Goal: Task Accomplishment & Management: Complete application form

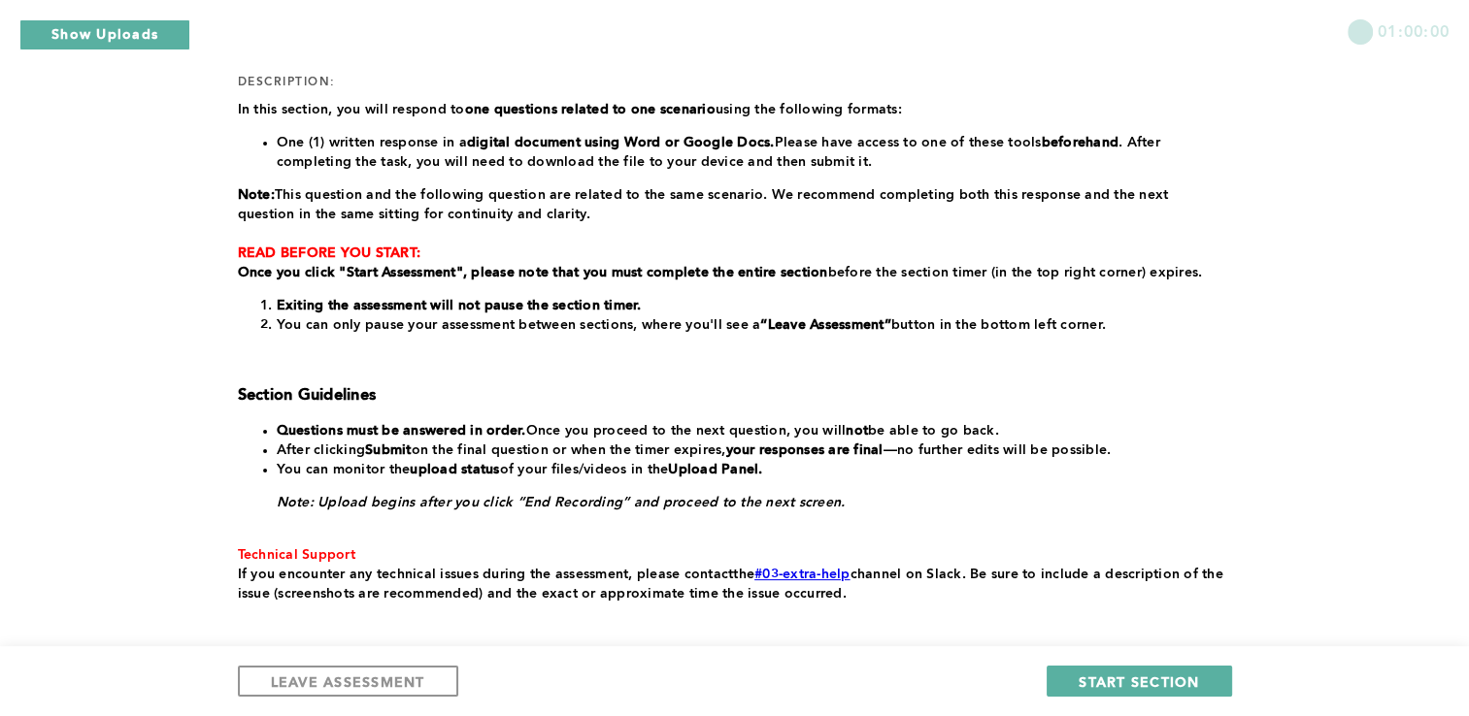
scroll to position [256, 0]
click at [1113, 674] on span "START SECTION" at bounding box center [1138, 682] width 120 height 18
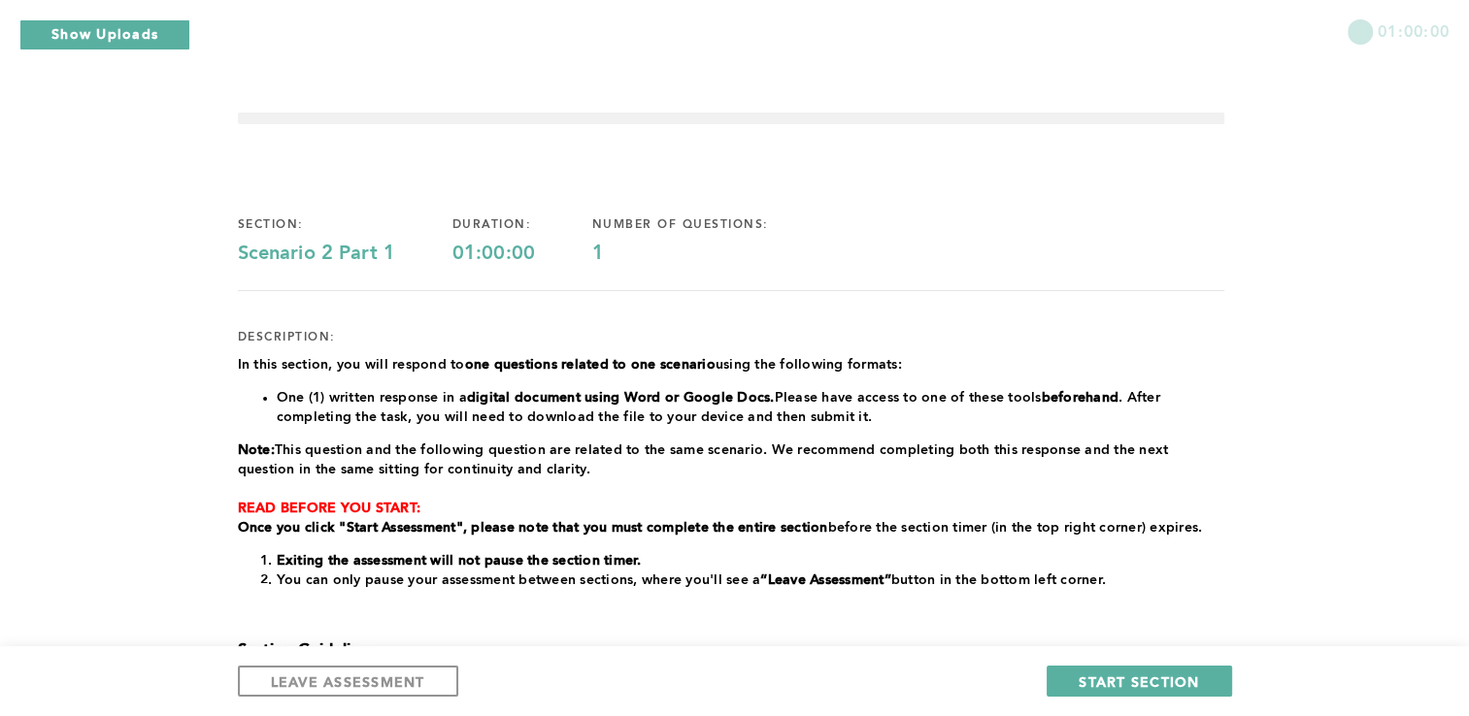
scroll to position [351, 0]
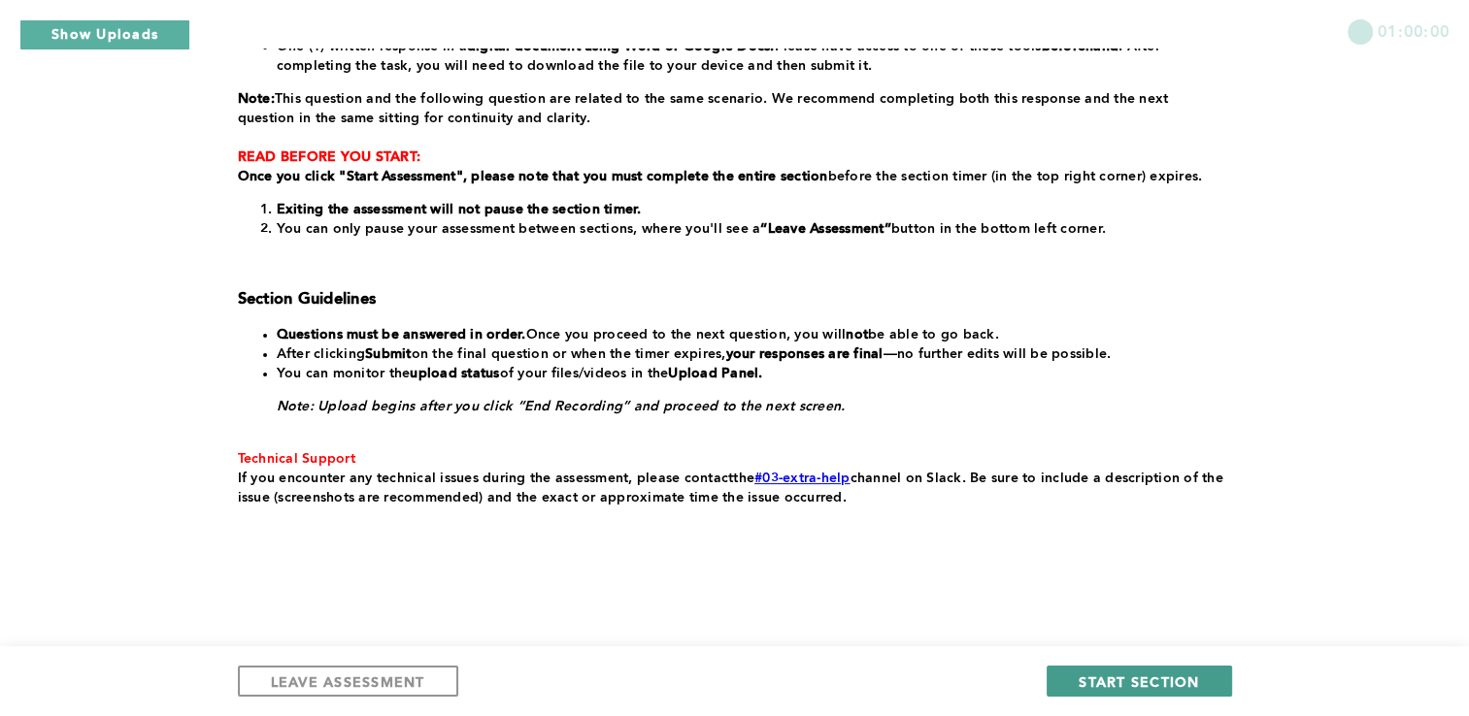
click at [1130, 678] on span "START SECTION" at bounding box center [1138, 682] width 120 height 18
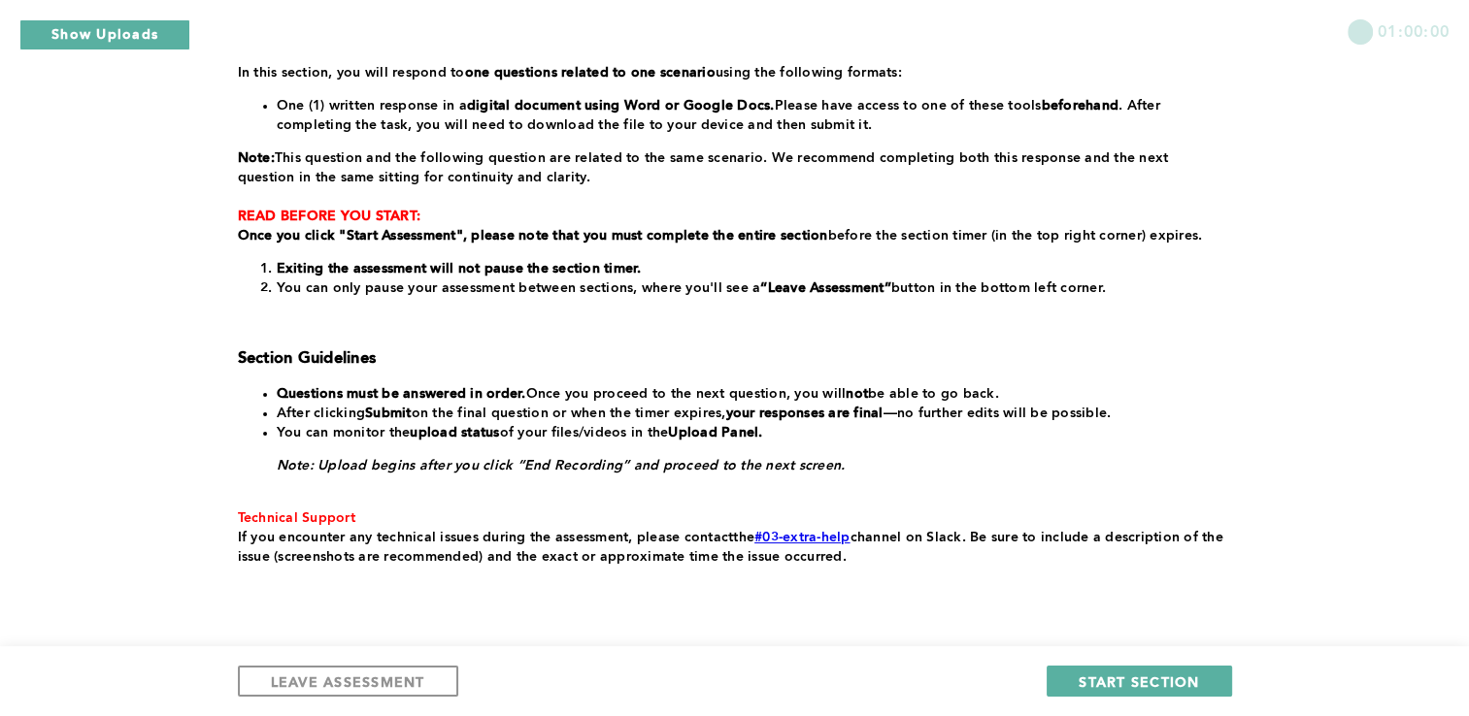
scroll to position [291, 0]
click at [1130, 685] on span "START SECTION" at bounding box center [1138, 682] width 120 height 18
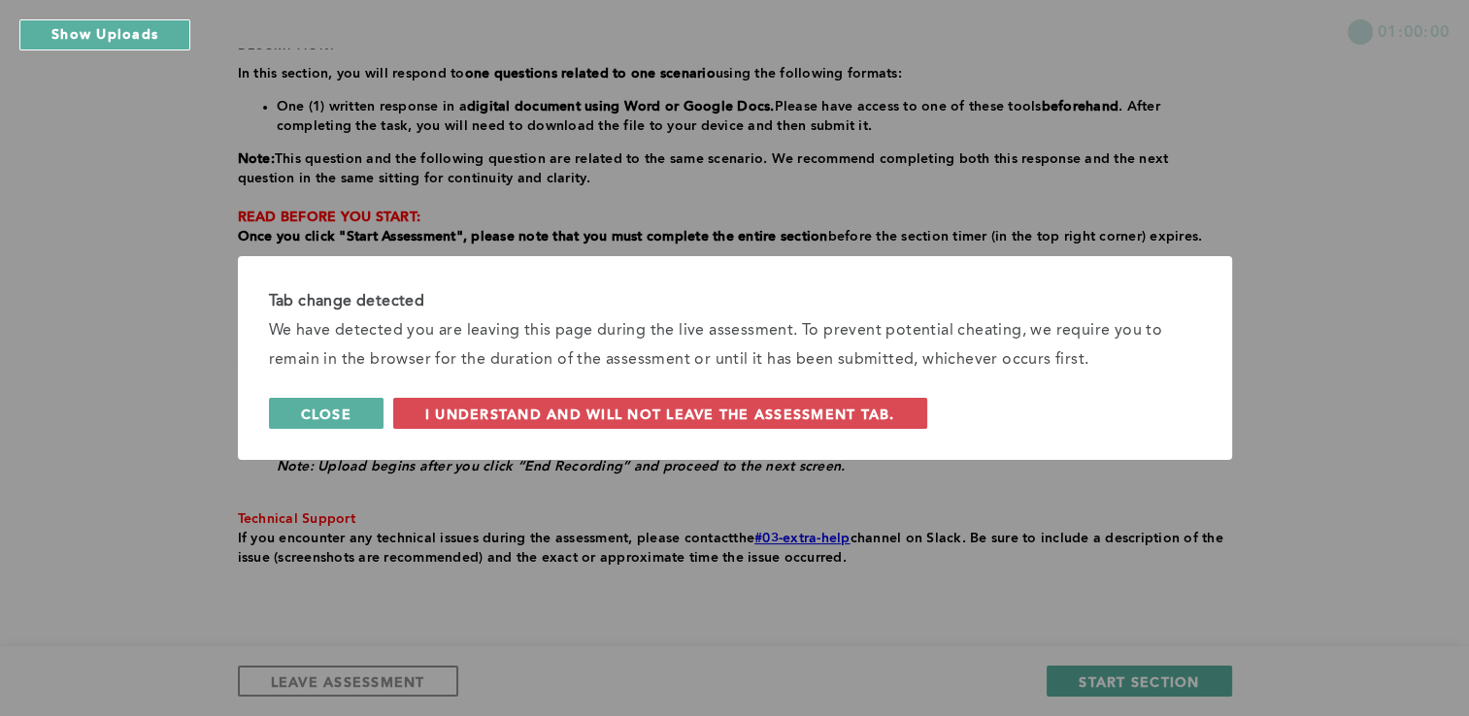
click at [313, 422] on span "Close" at bounding box center [326, 414] width 50 height 18
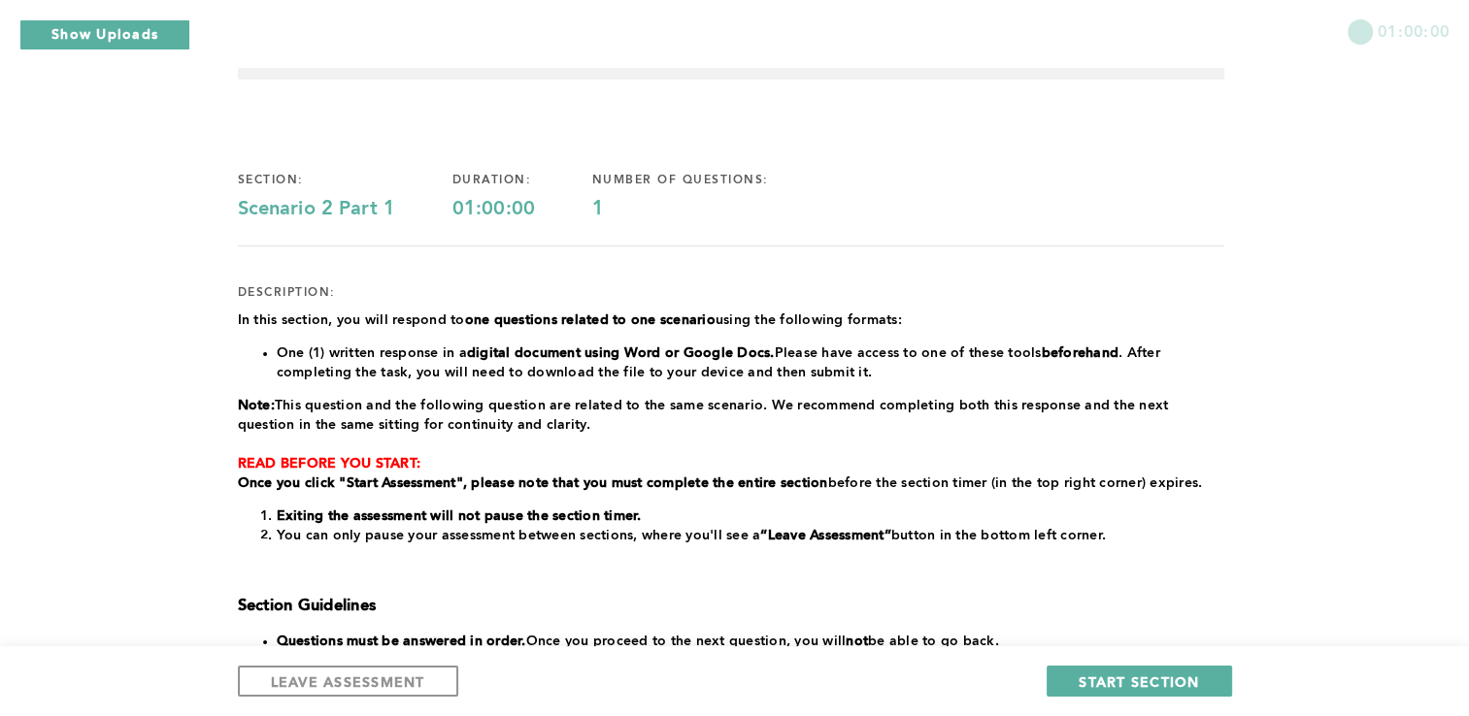
scroll to position [47, 0]
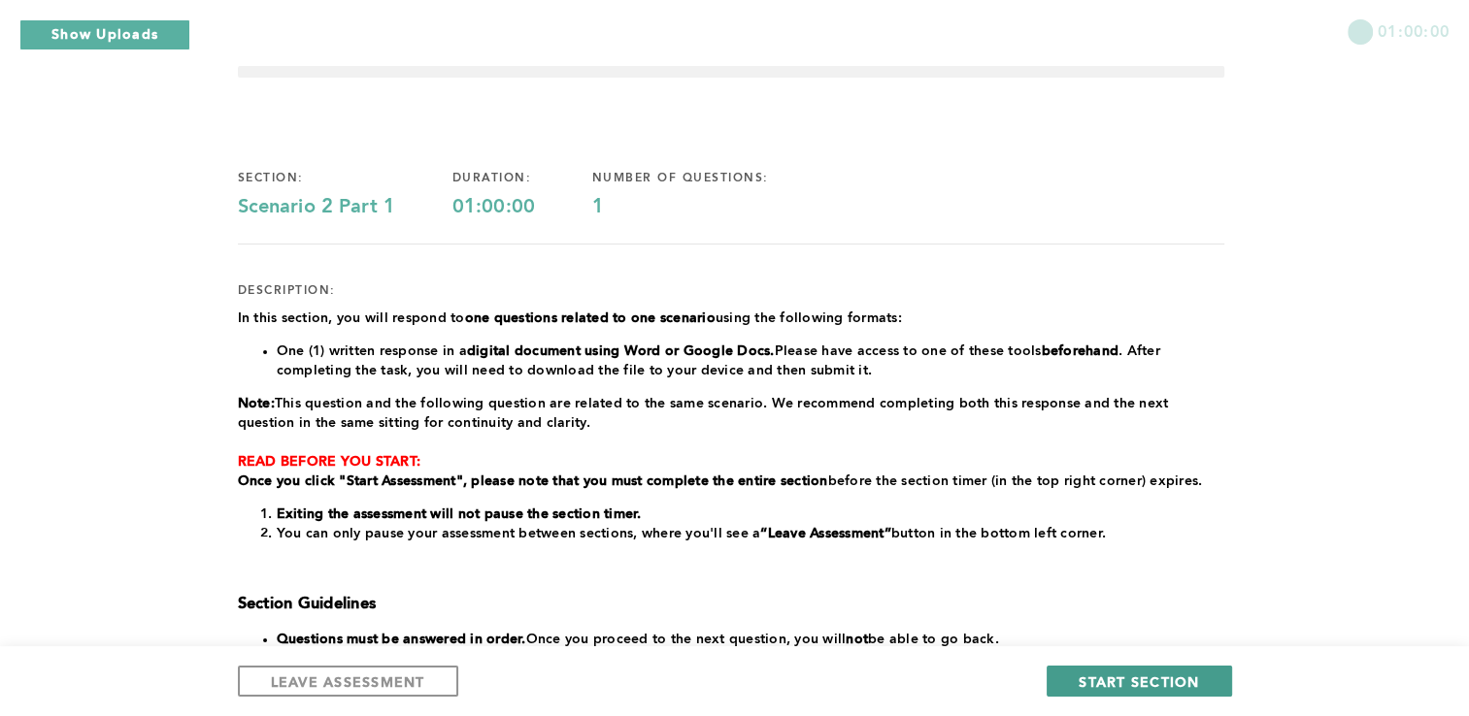
click at [1129, 683] on span "START SECTION" at bounding box center [1138, 682] width 120 height 18
click at [1119, 673] on span "START SECTION" at bounding box center [1138, 682] width 120 height 18
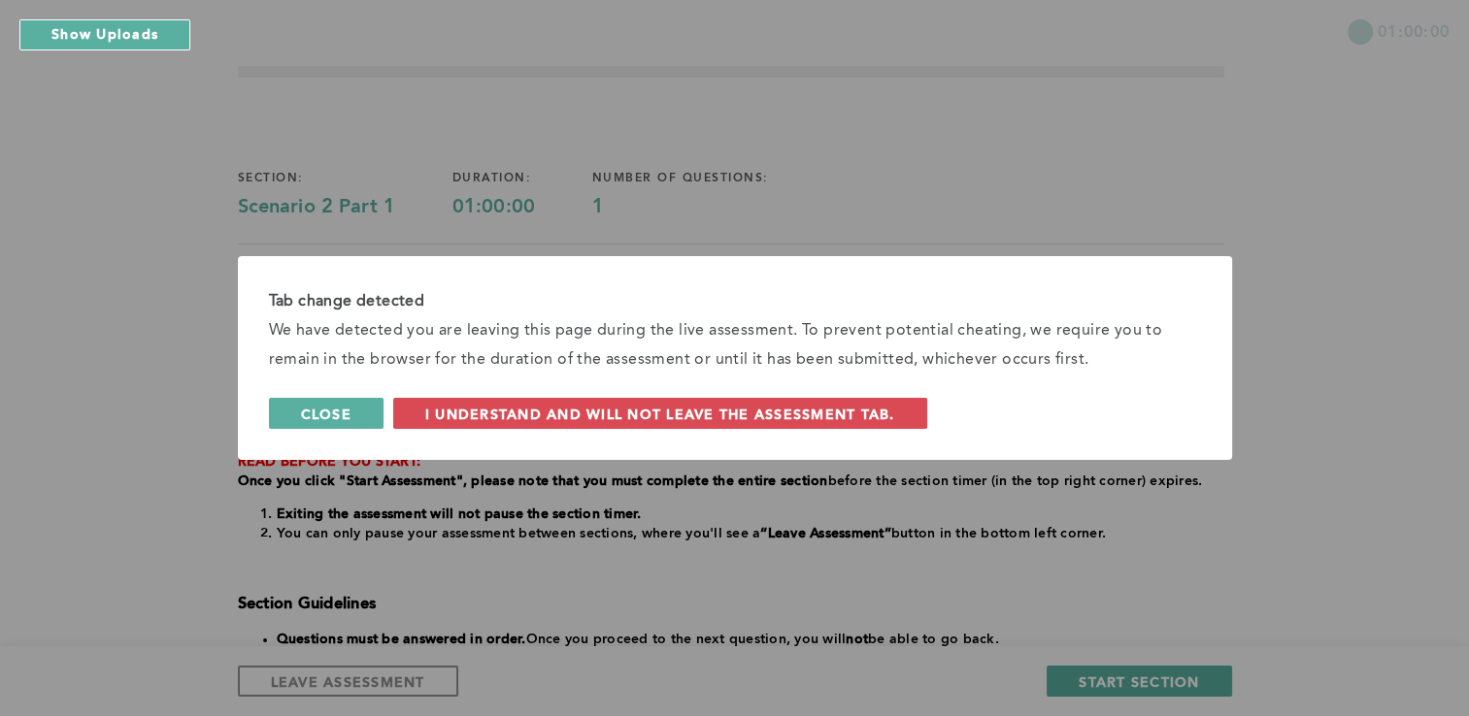
click at [311, 420] on span "Close" at bounding box center [326, 414] width 50 height 18
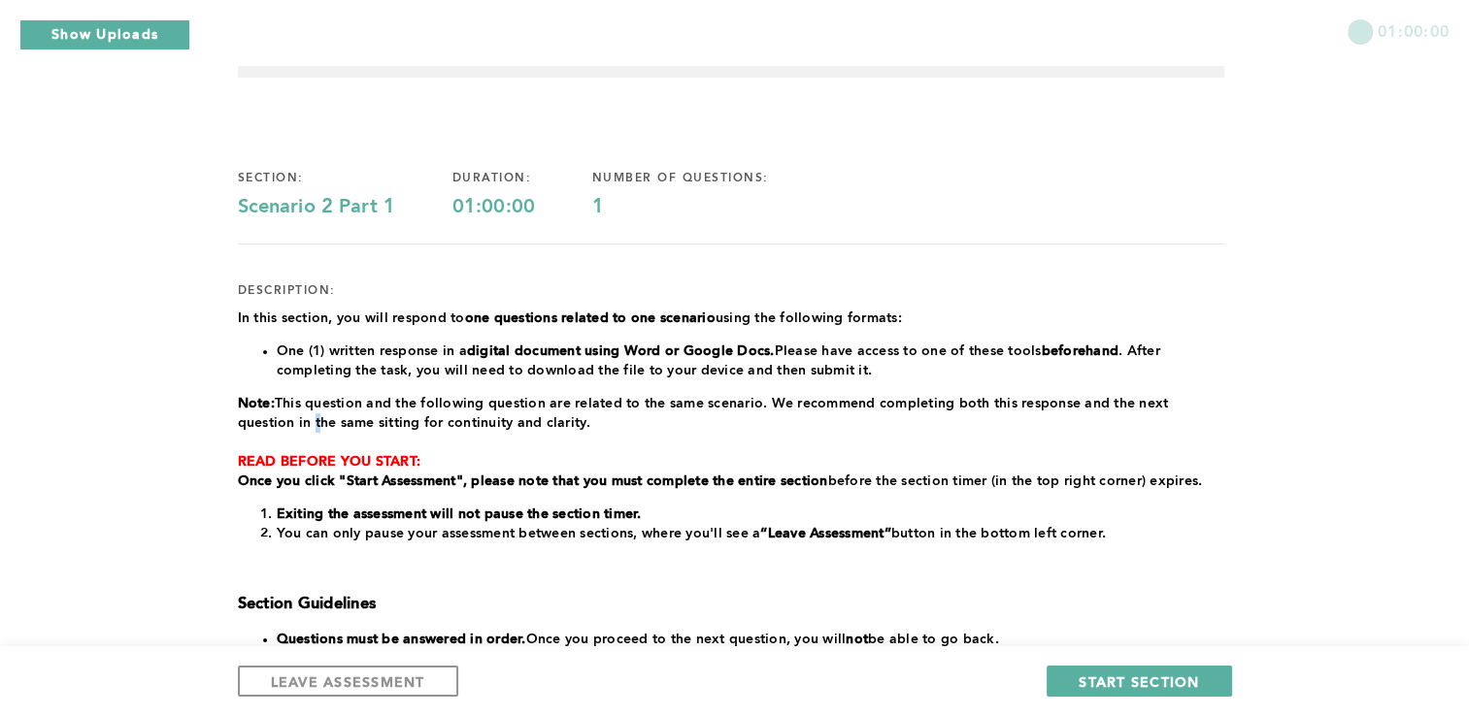
click at [311, 420] on p "Note: This question and the following question are related to the same scenario…" at bounding box center [731, 413] width 986 height 39
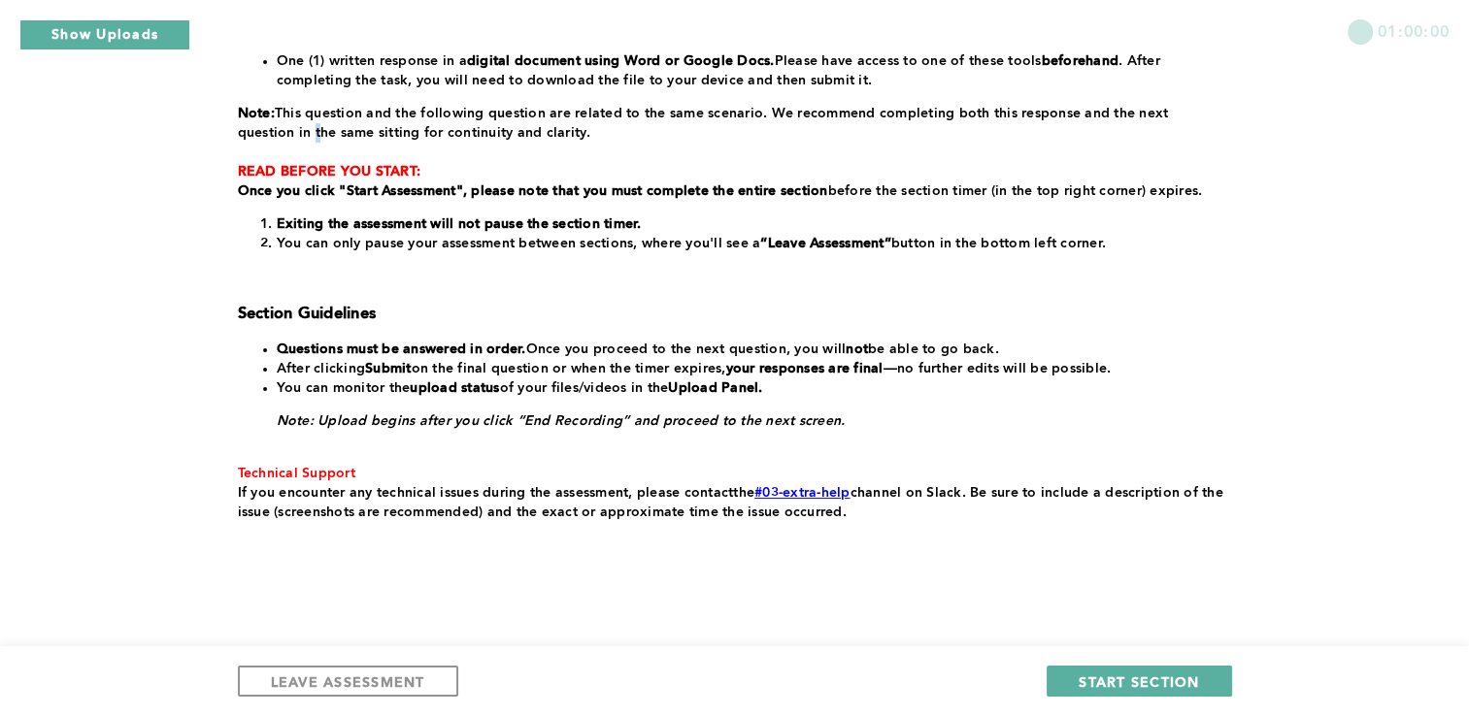
scroll to position [351, 0]
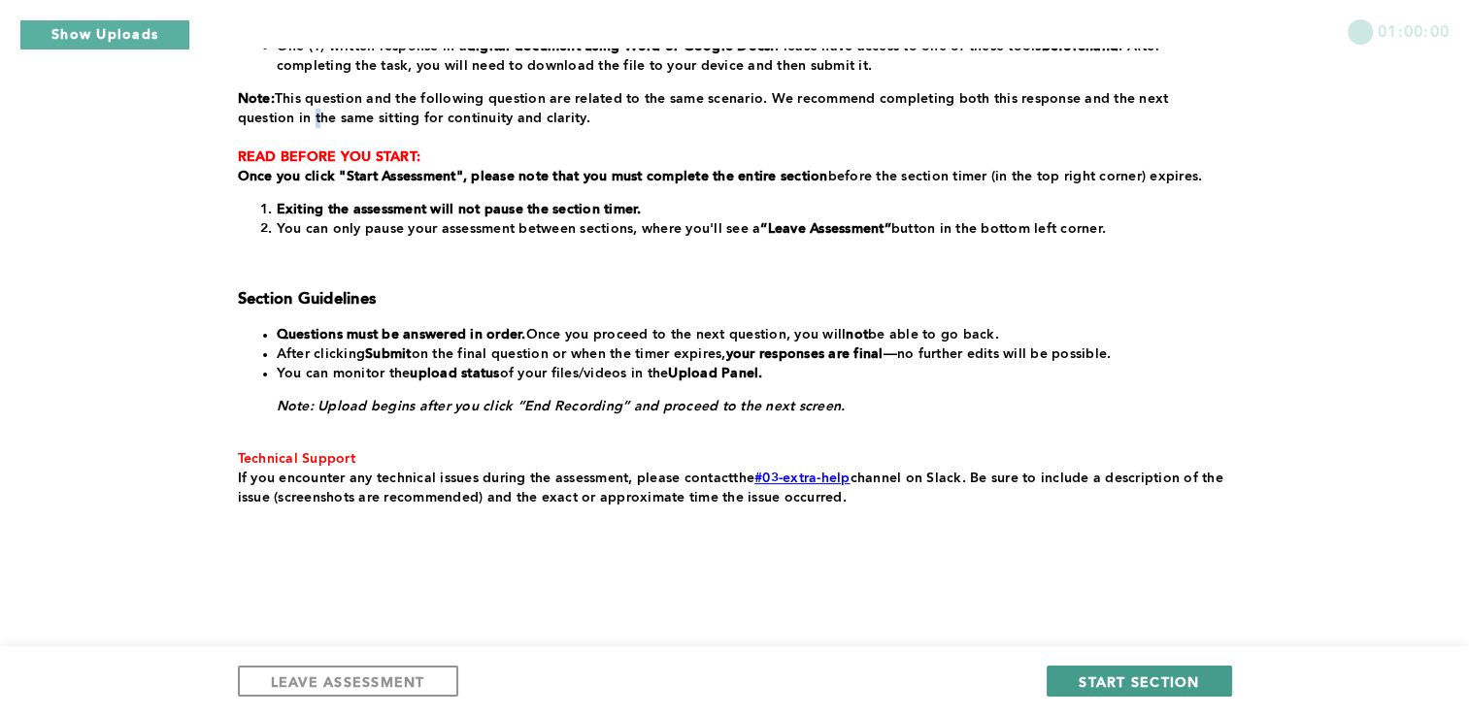
click at [1091, 674] on span "START SECTION" at bounding box center [1138, 682] width 120 height 18
click at [1173, 675] on span "START SECTION" at bounding box center [1138, 682] width 120 height 18
click at [1173, 678] on span "START SECTION" at bounding box center [1138, 682] width 120 height 18
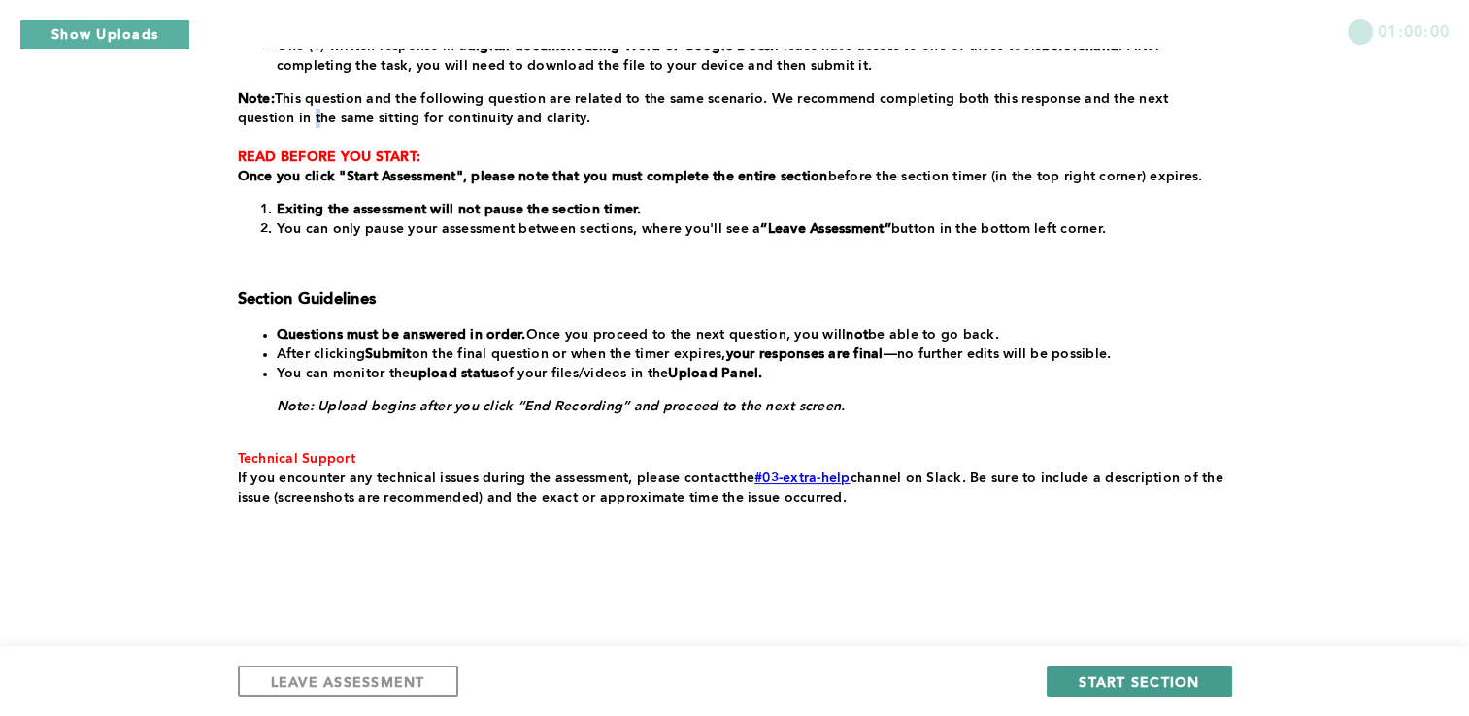
click at [1153, 668] on button "START SECTION" at bounding box center [1138, 681] width 184 height 31
click at [804, 472] on link "#03-extra-help" at bounding box center [802, 479] width 96 height 14
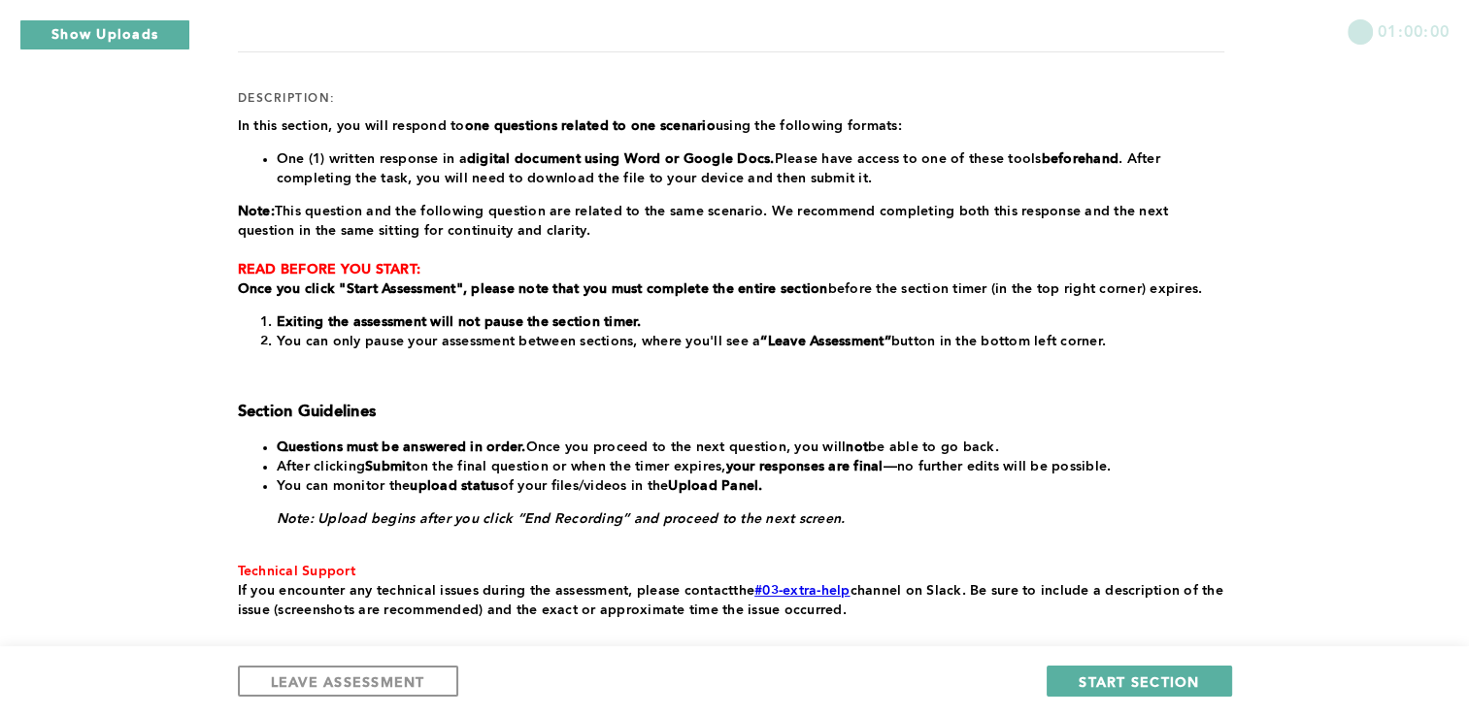
scroll to position [351, 0]
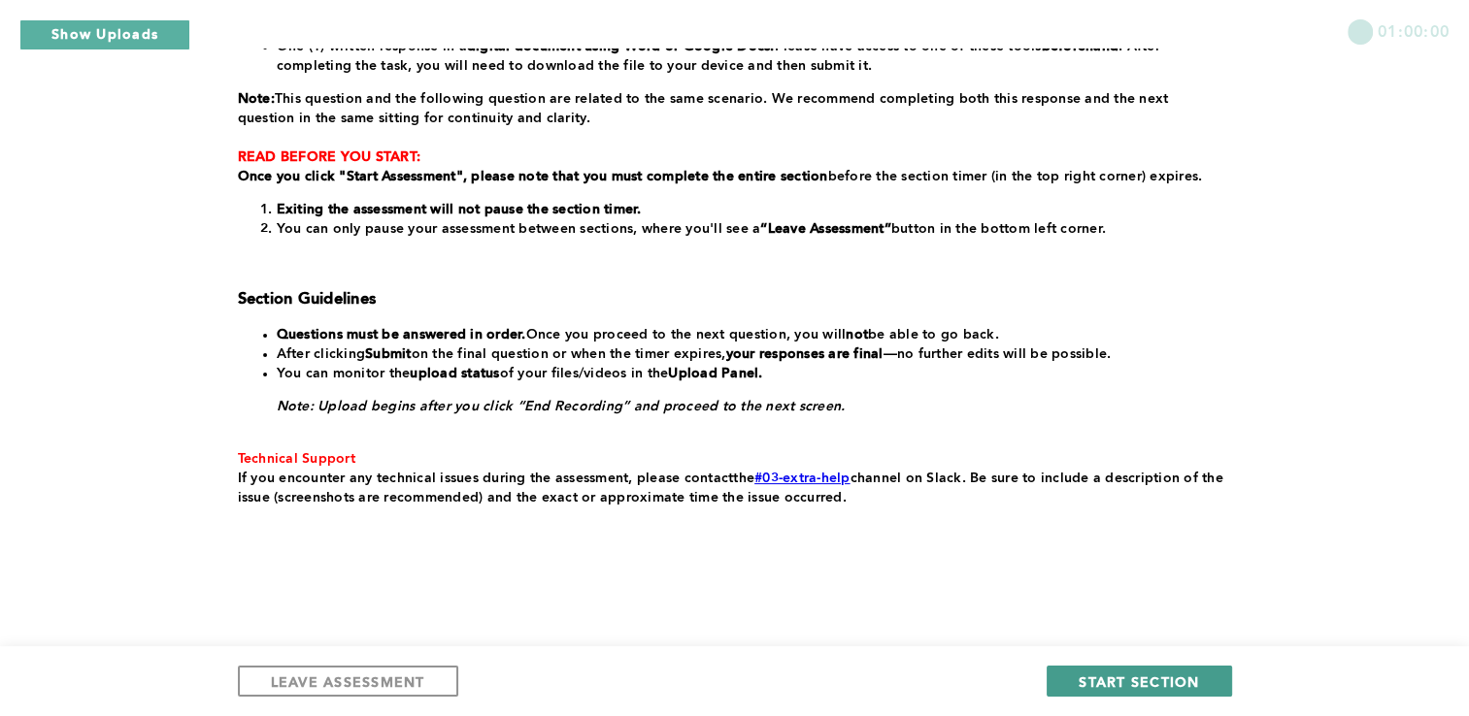
click at [1099, 674] on span "START SECTION" at bounding box center [1138, 682] width 120 height 18
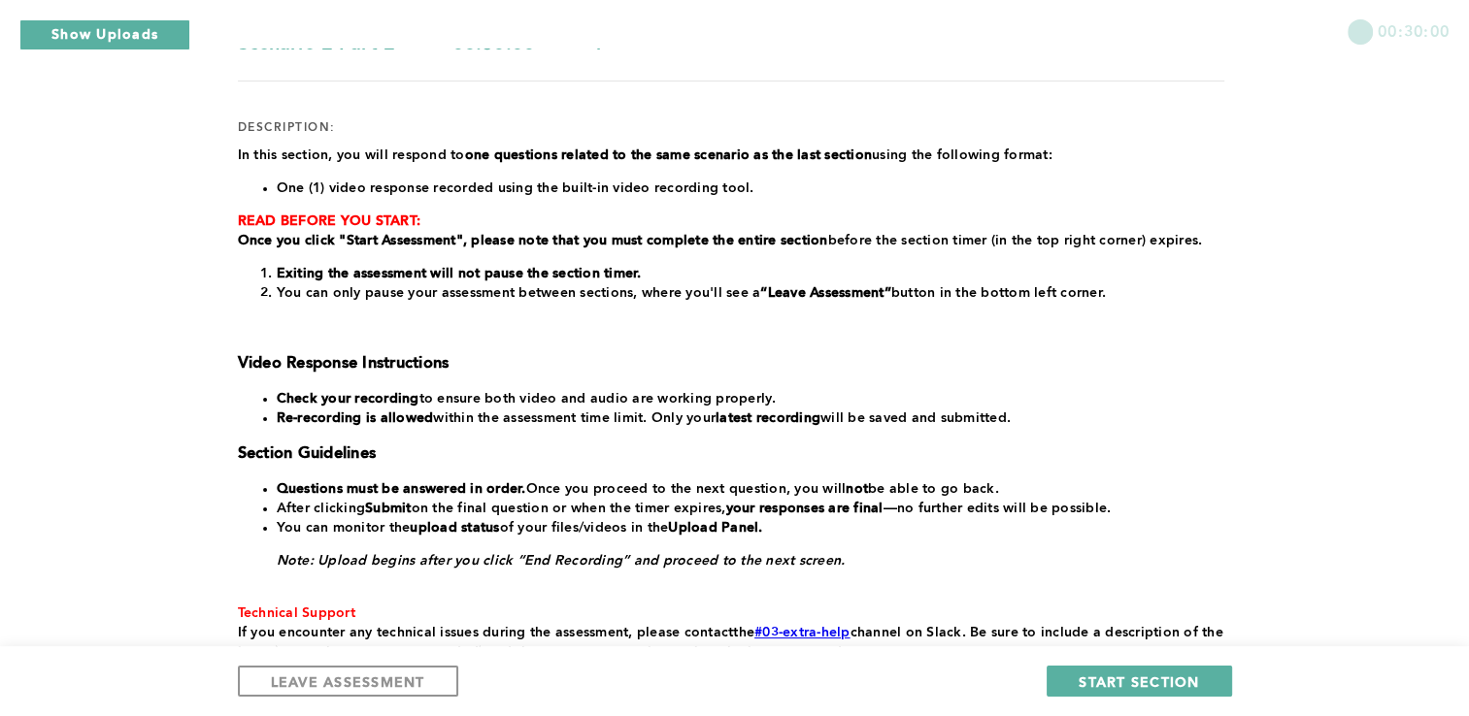
scroll to position [364, 0]
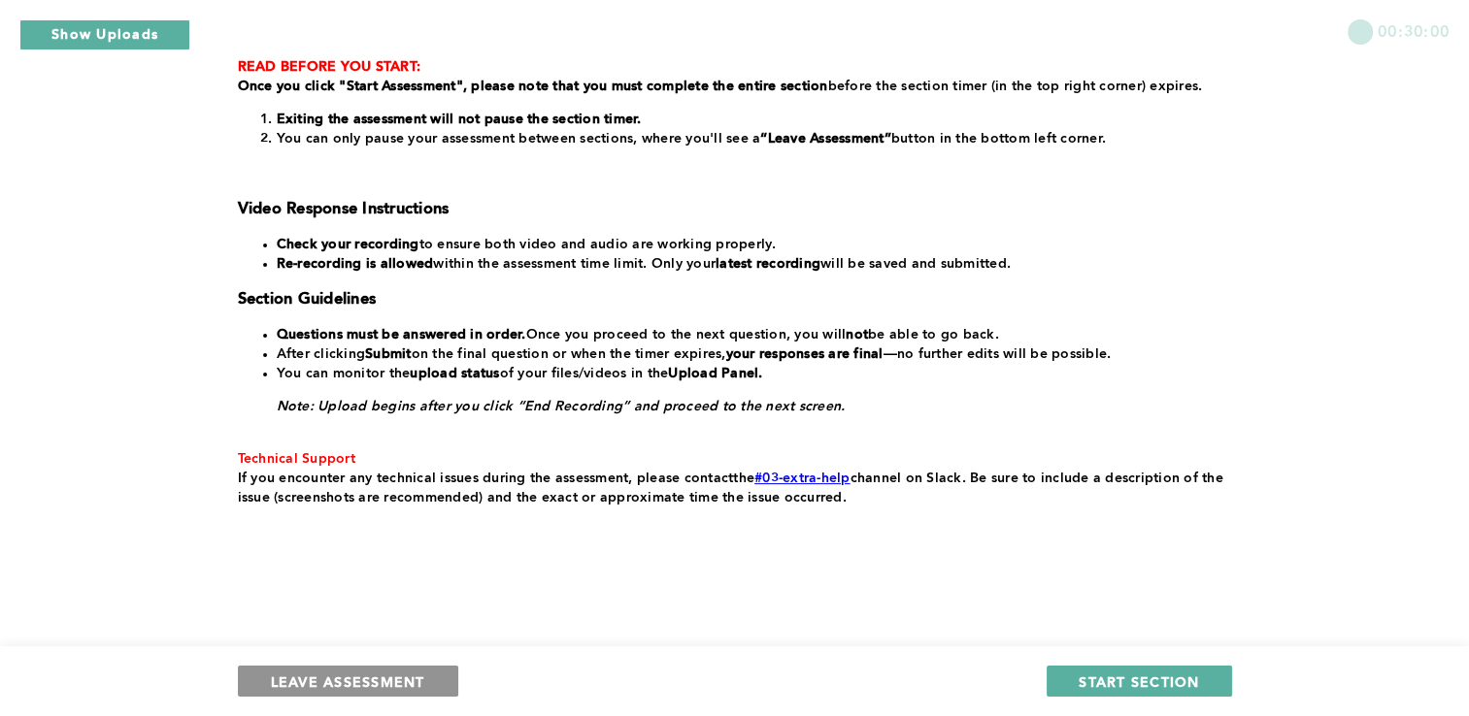
click at [345, 681] on span "LEAVE ASSESSMENT" at bounding box center [348, 682] width 154 height 18
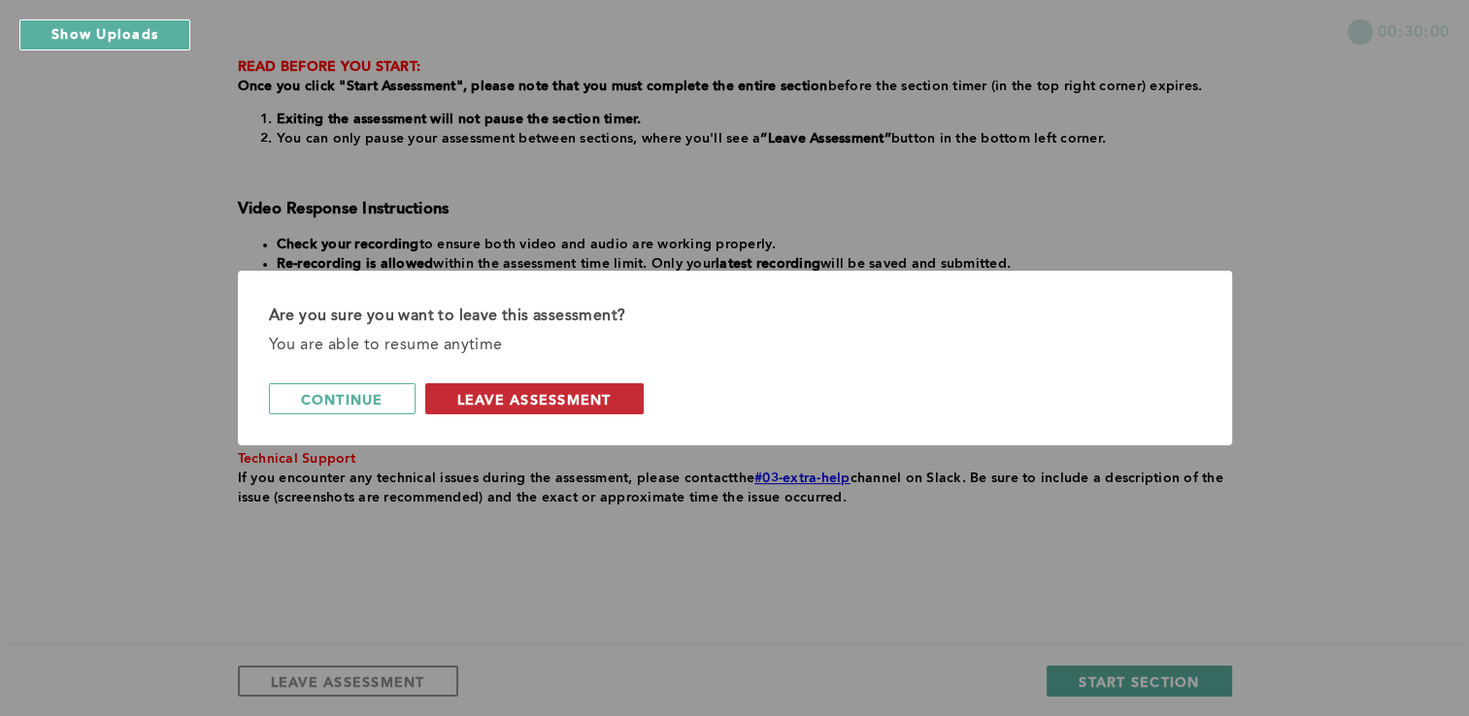
click at [524, 398] on span "leave assessment" at bounding box center [534, 399] width 154 height 18
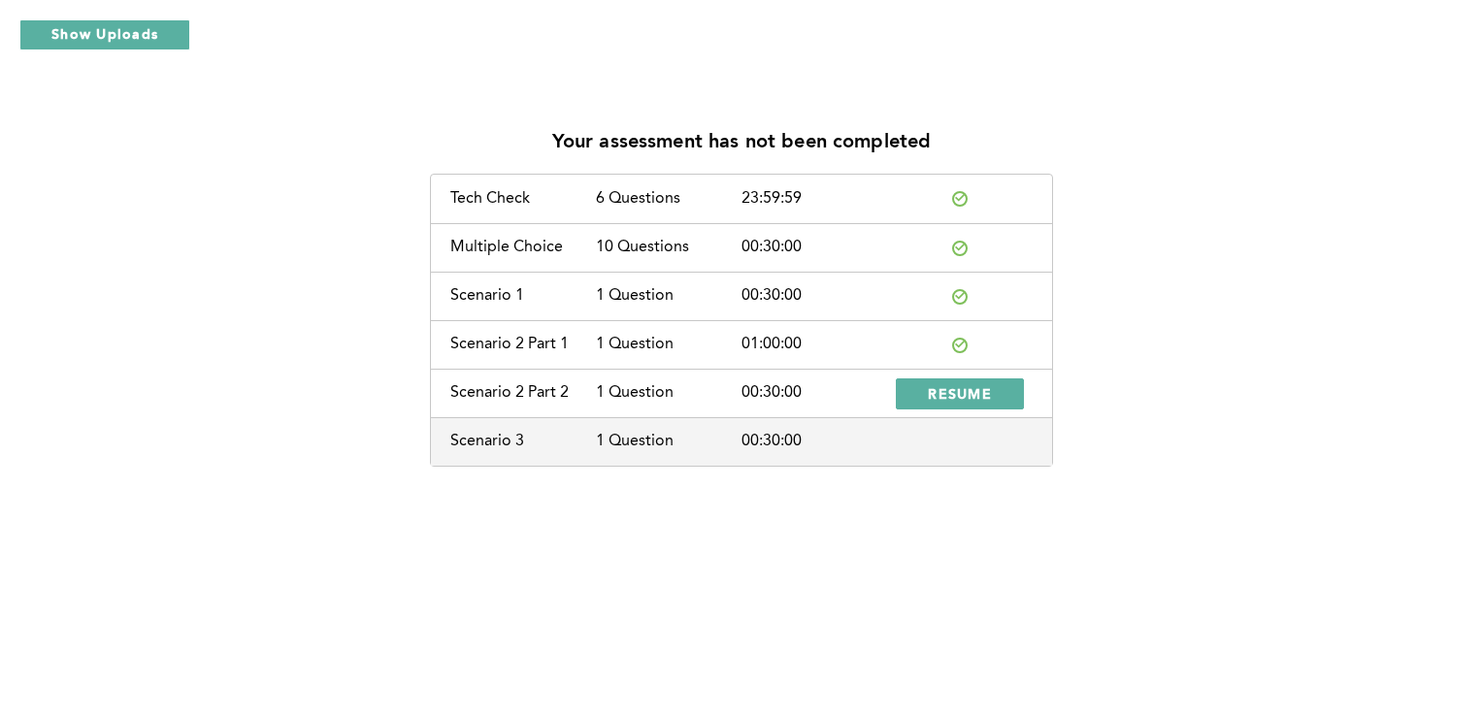
click at [472, 298] on div "Scenario 1" at bounding box center [523, 295] width 146 height 17
drag, startPoint x: 472, startPoint y: 298, endPoint x: 812, endPoint y: 262, distance: 342.6
click at [812, 262] on div "Tech Check 6 Questions 23:59:59 Multiple Choice 10 Questions 00:30:00 Scenario …" at bounding box center [741, 320] width 623 height 293
drag, startPoint x: 812, startPoint y: 262, endPoint x: 971, endPoint y: 300, distance: 162.7
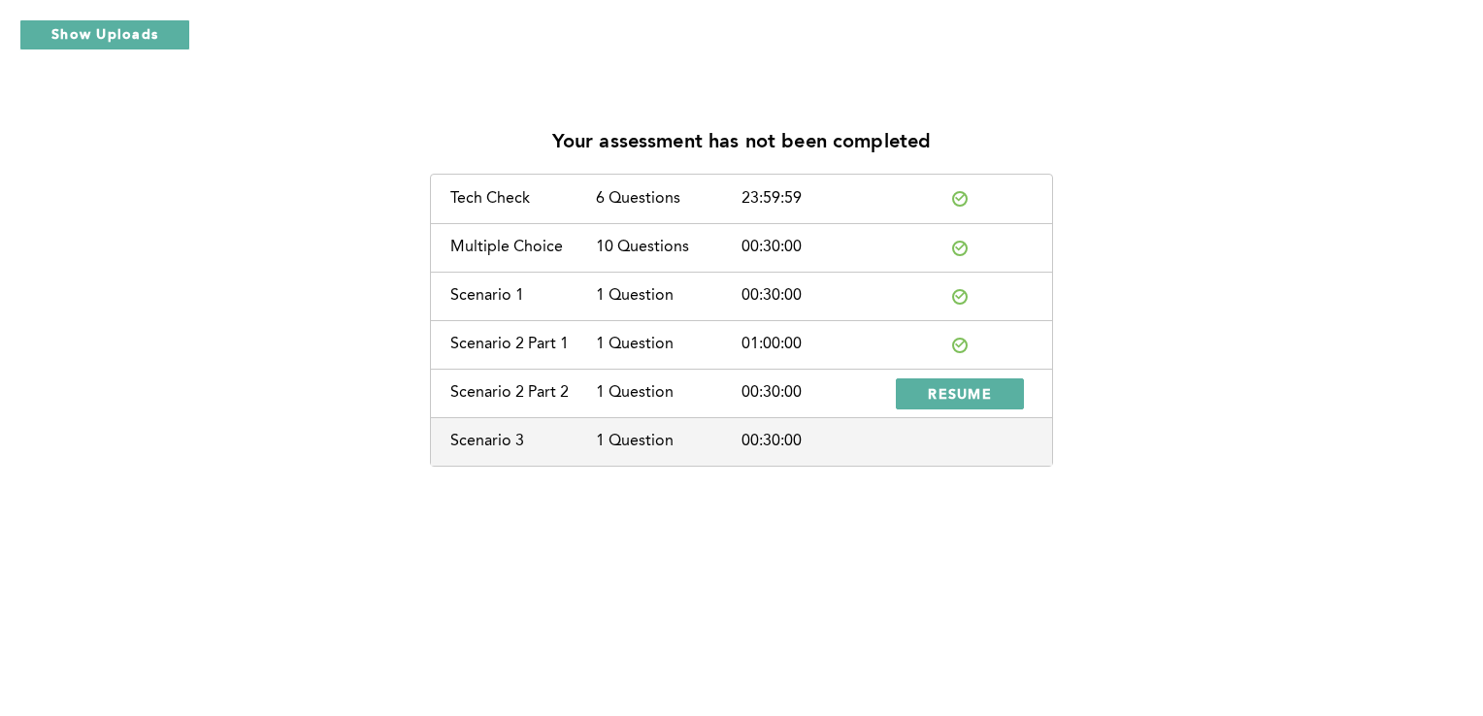
click at [971, 300] on div at bounding box center [960, 297] width 146 height 16
click at [955, 393] on span "RESUME" at bounding box center [960, 393] width 64 height 18
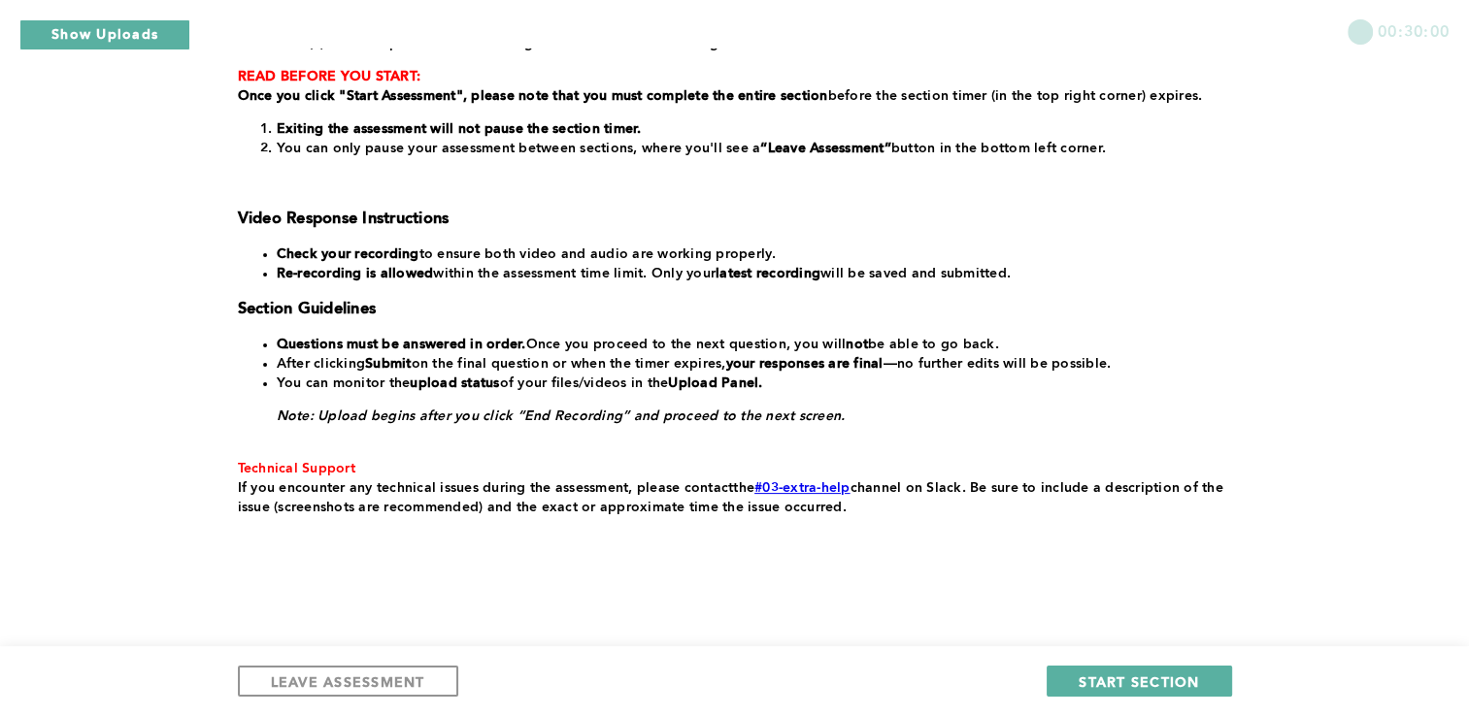
scroll to position [353, 0]
click at [1177, 675] on span "START SECTION" at bounding box center [1138, 682] width 120 height 18
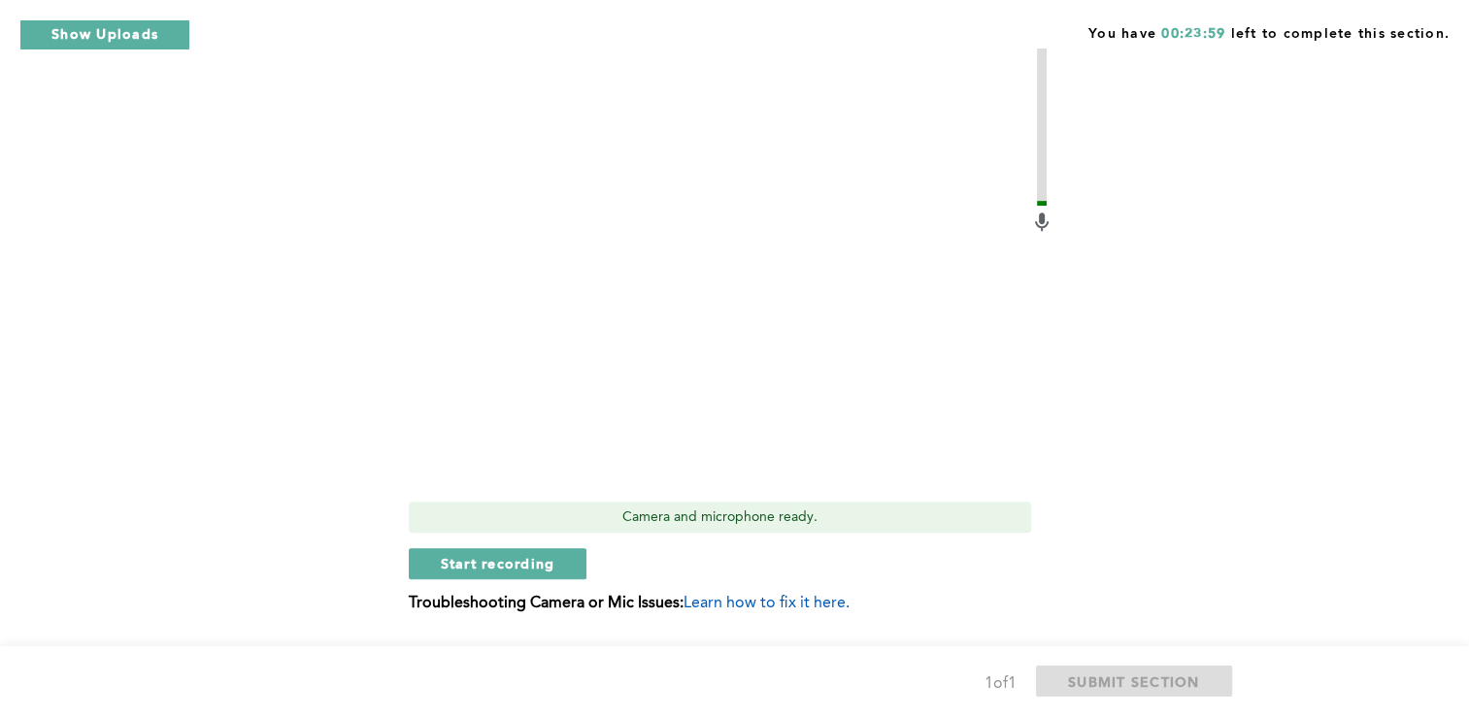
scroll to position [951, 0]
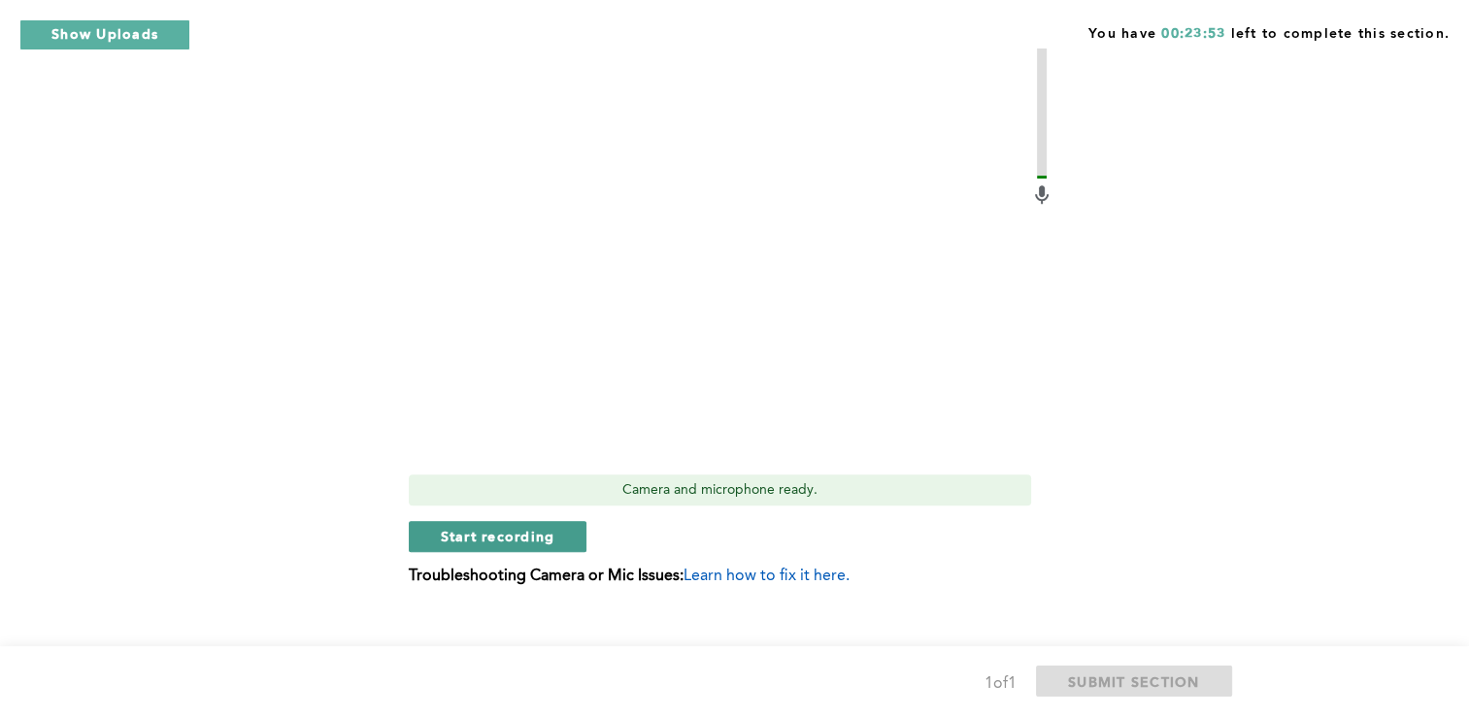
click at [490, 537] on span "Start recording" at bounding box center [498, 536] width 115 height 18
click at [539, 528] on span "Stop recording" at bounding box center [498, 536] width 114 height 18
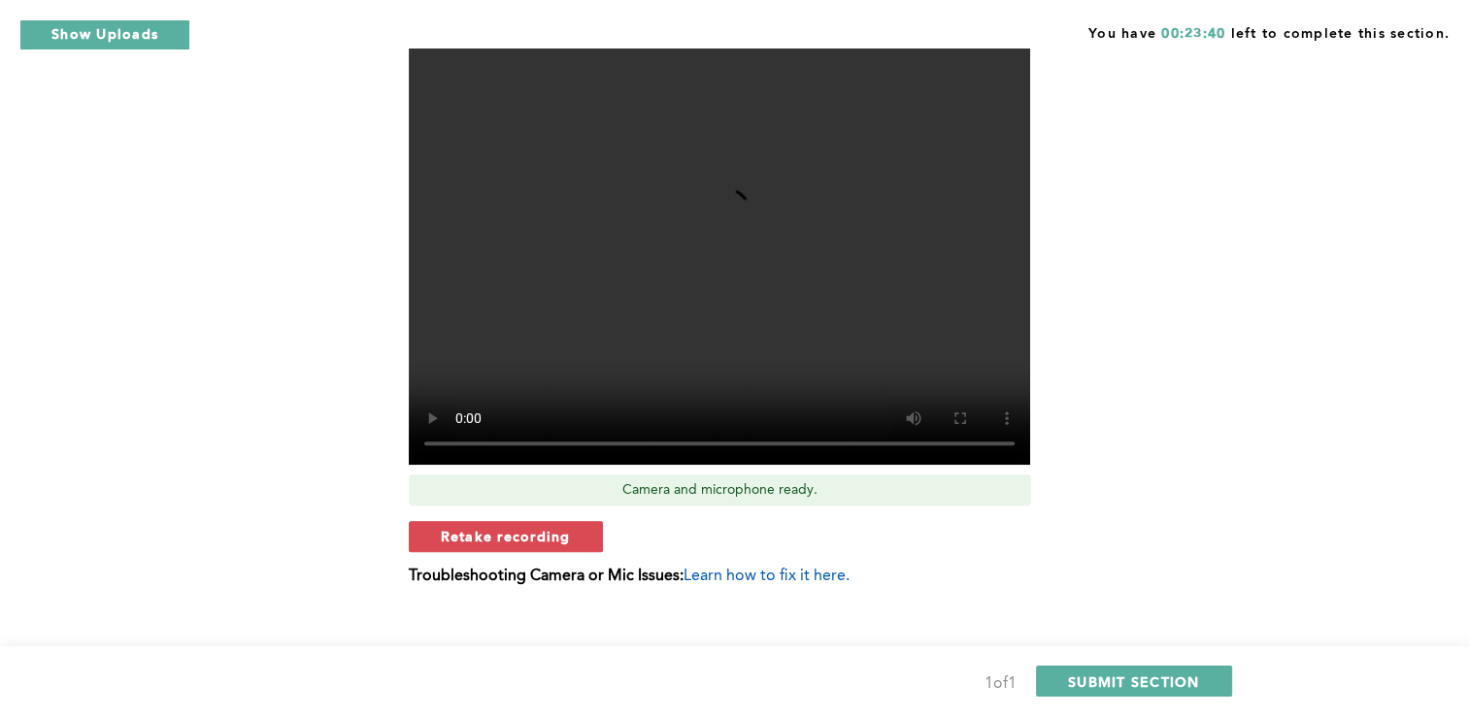
scroll to position [976, 0]
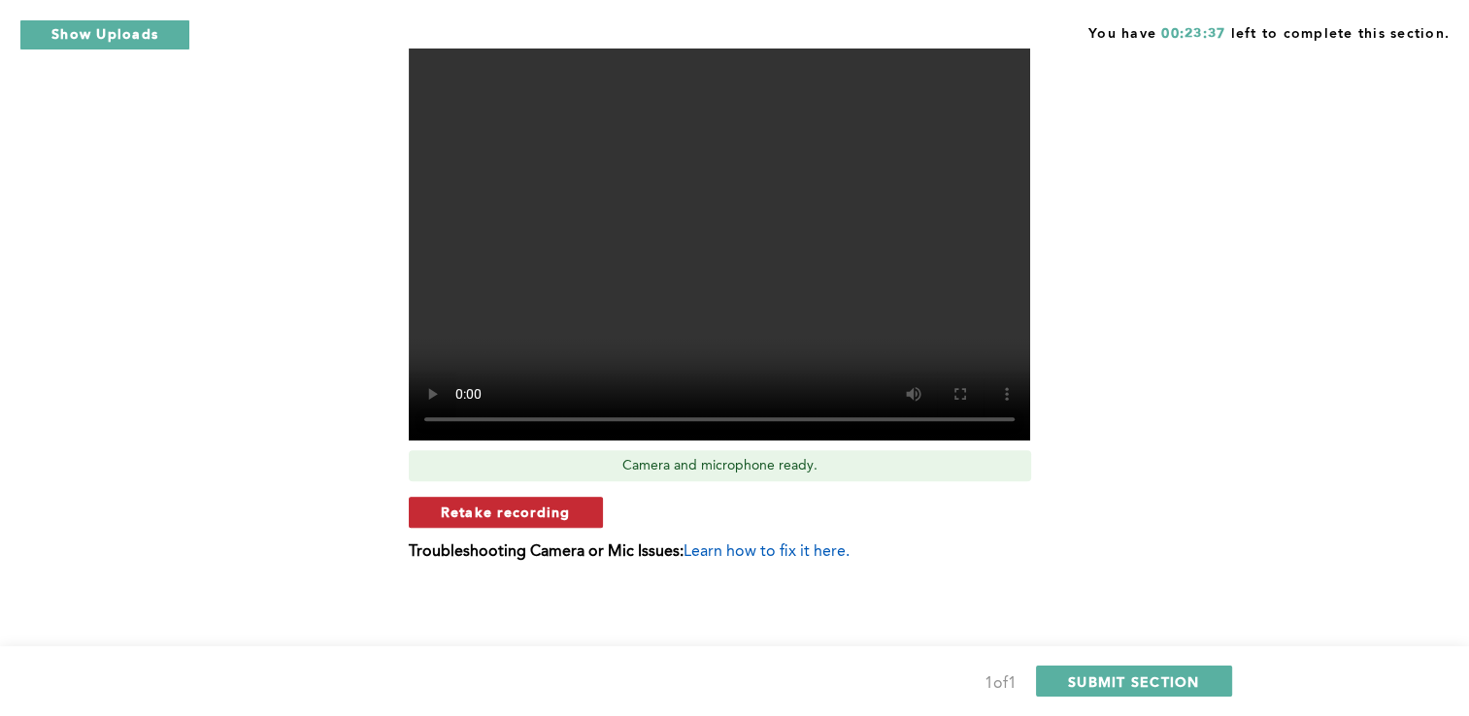
click at [498, 509] on span "Retake recording" at bounding box center [506, 512] width 130 height 18
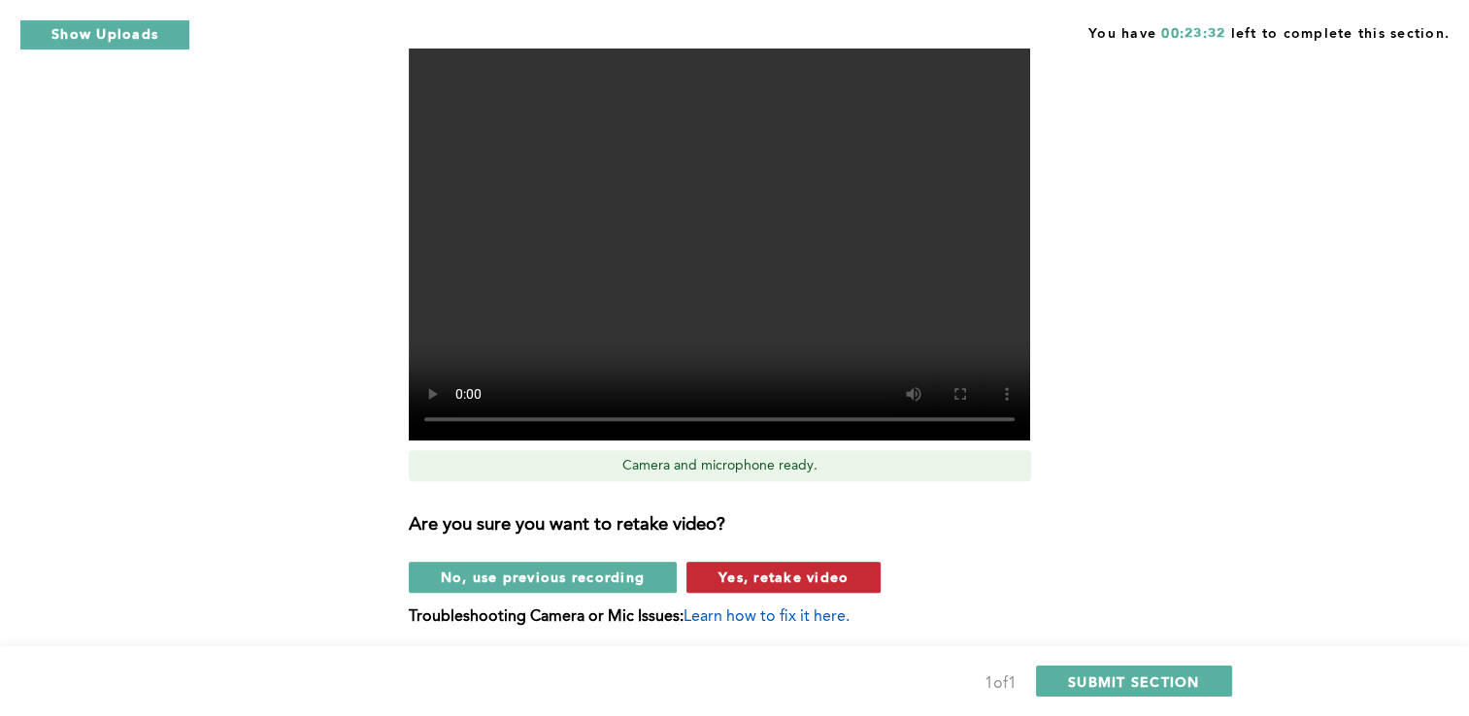
click at [790, 573] on span "Yes, retake video" at bounding box center [783, 577] width 130 height 18
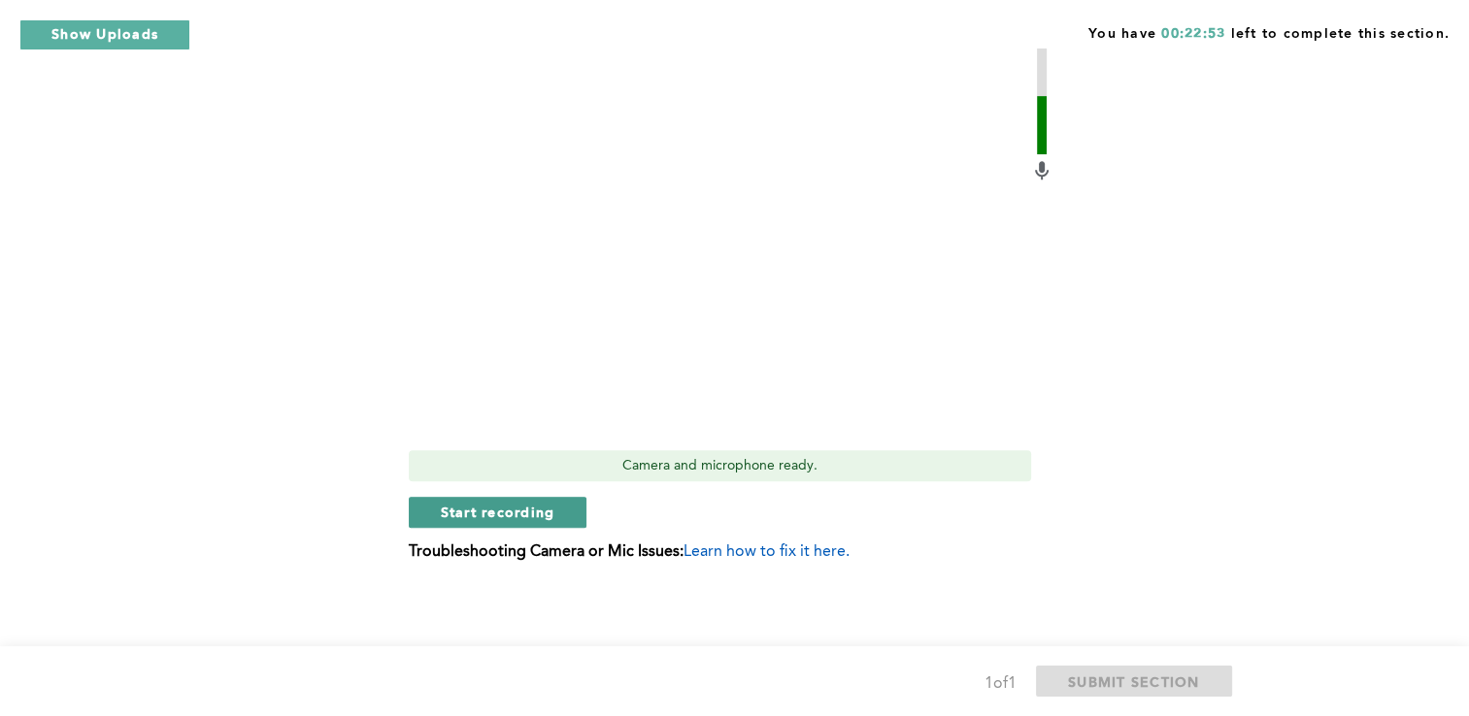
click at [529, 505] on span "Start recording" at bounding box center [498, 512] width 115 height 18
click at [511, 508] on span "Stop recording" at bounding box center [498, 512] width 114 height 18
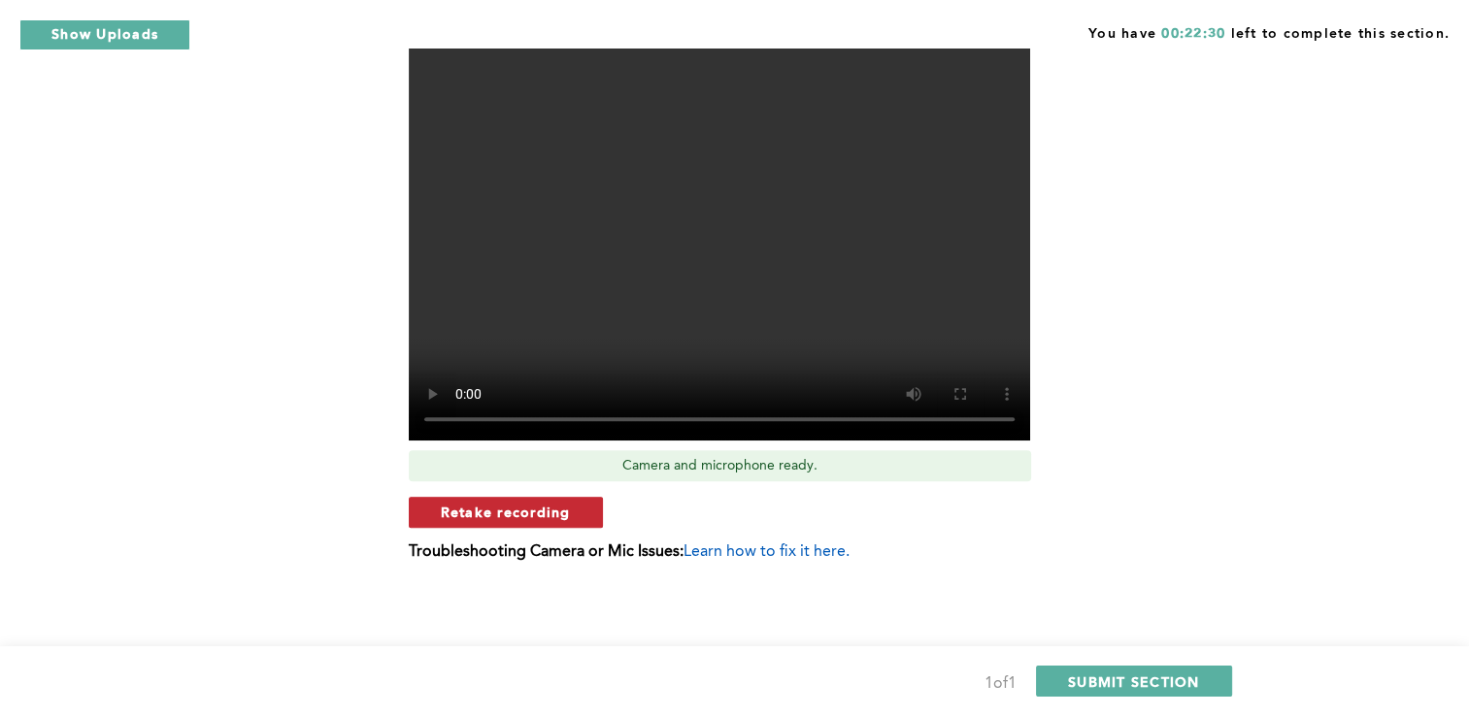
click at [559, 505] on span "Retake recording" at bounding box center [506, 512] width 130 height 18
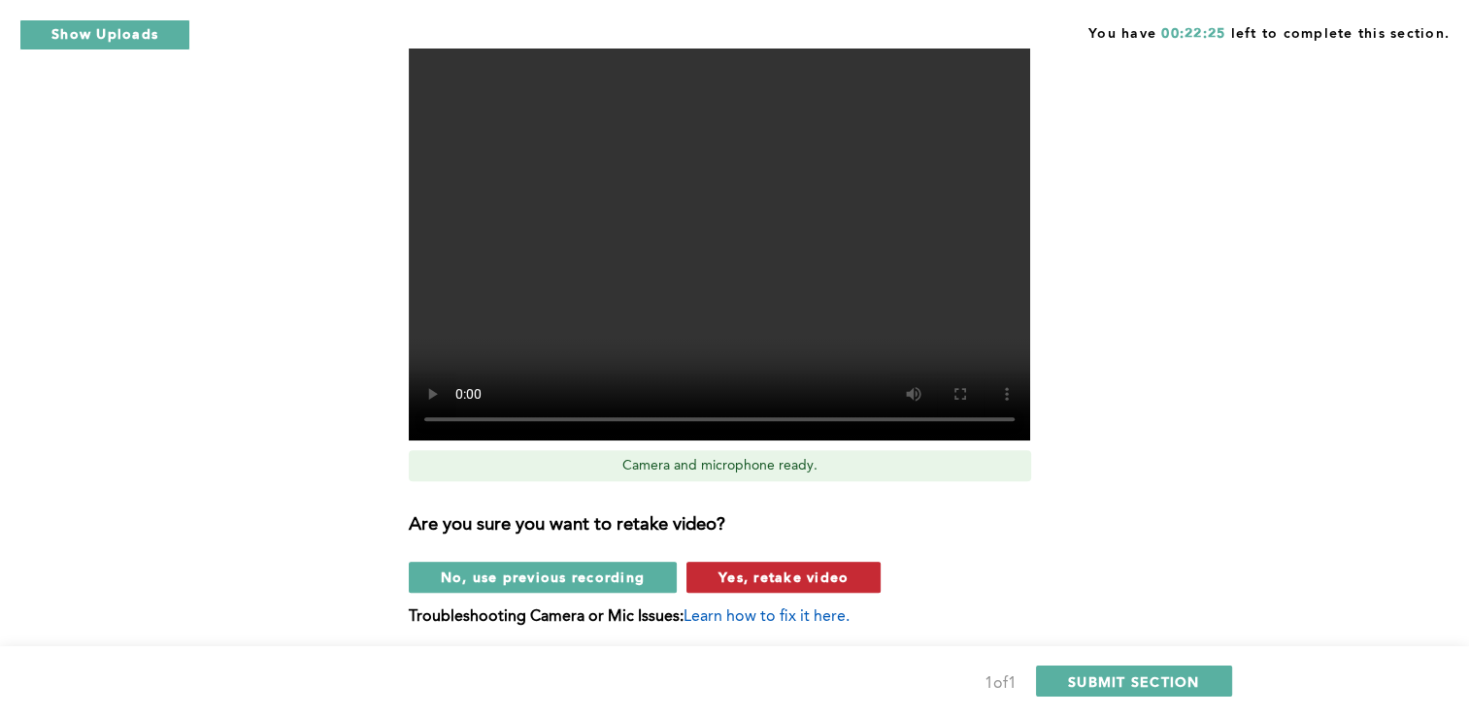
click at [811, 577] on span "Yes, retake video" at bounding box center [783, 577] width 130 height 18
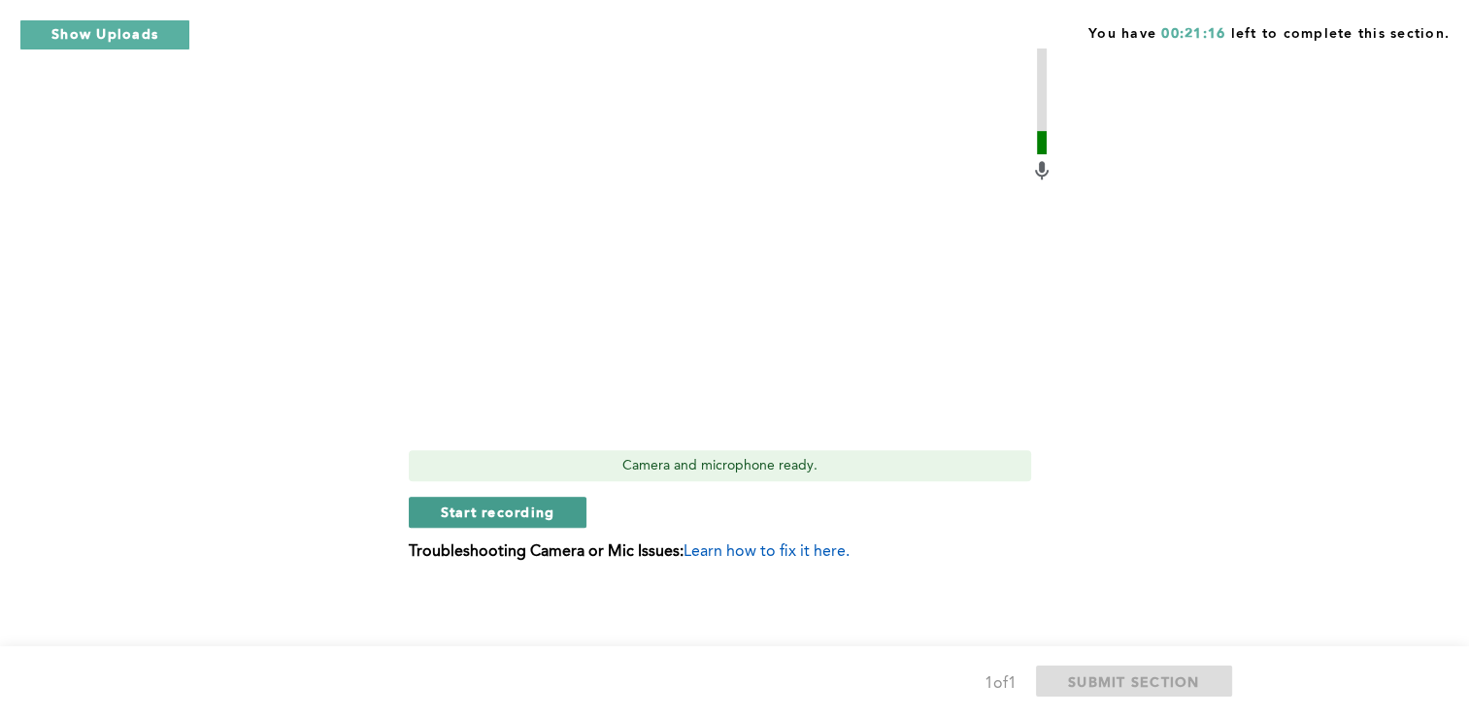
click at [497, 511] on span "Start recording" at bounding box center [498, 512] width 115 height 18
click at [497, 511] on span "Stop recording" at bounding box center [498, 512] width 114 height 18
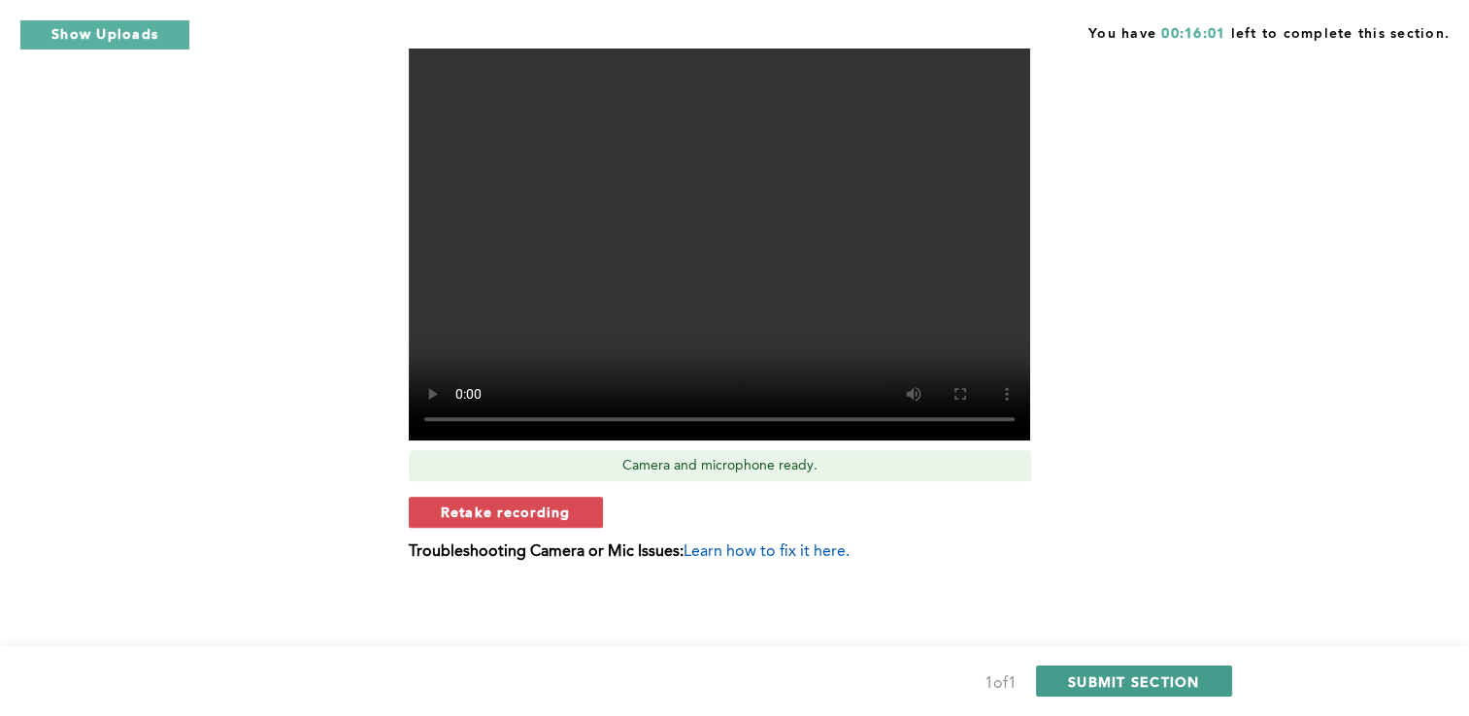
click at [1173, 679] on span "SUBMIT SECTION" at bounding box center [1134, 682] width 132 height 18
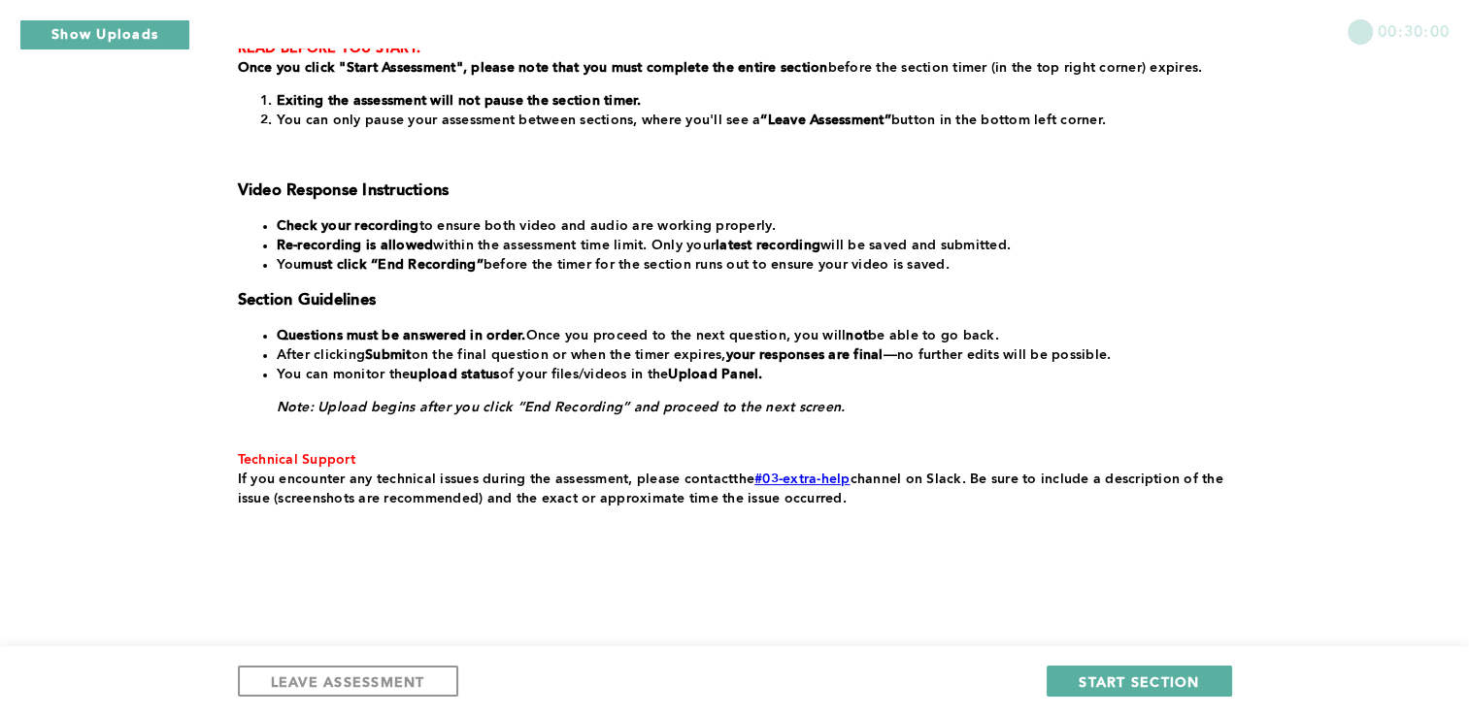
scroll to position [381, 0]
click at [380, 674] on span "LEAVE ASSESSMENT" at bounding box center [348, 682] width 154 height 18
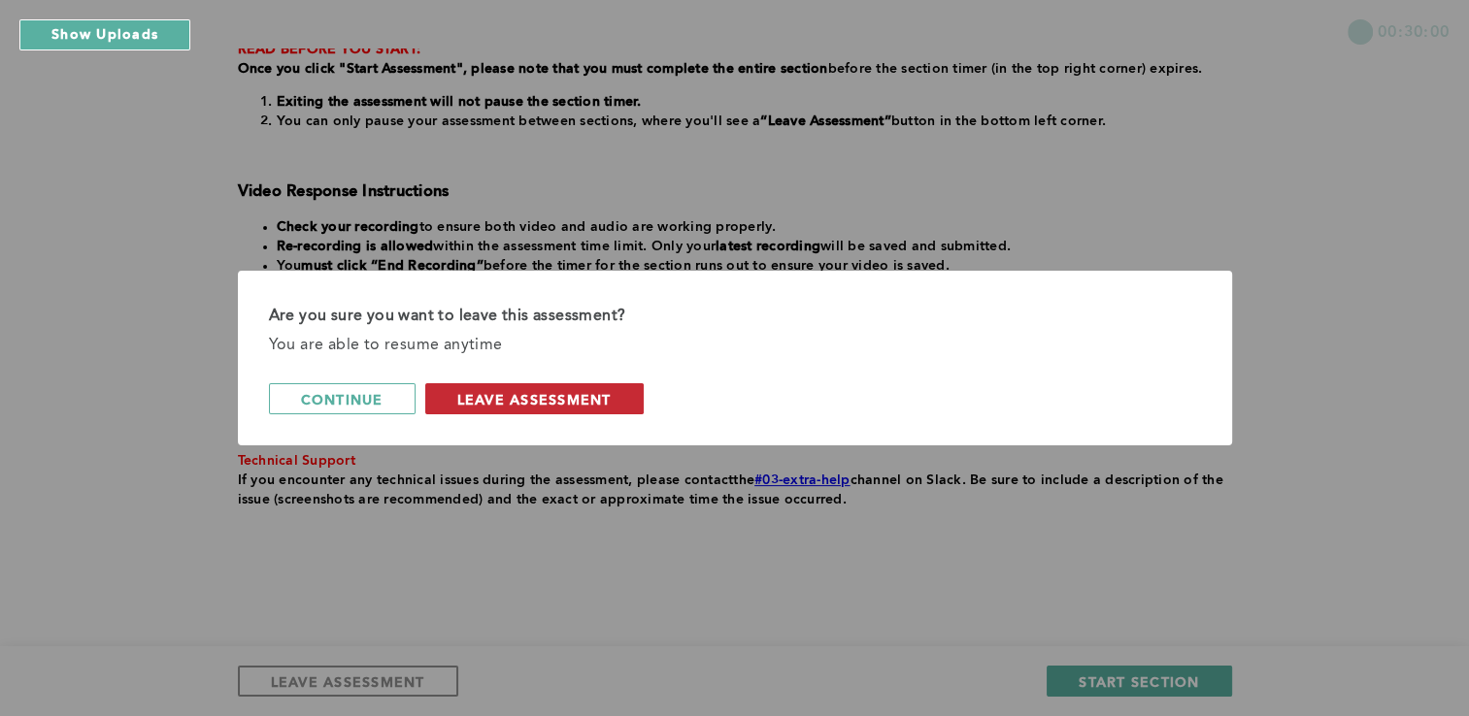
click at [546, 402] on span "leave assessment" at bounding box center [534, 399] width 154 height 18
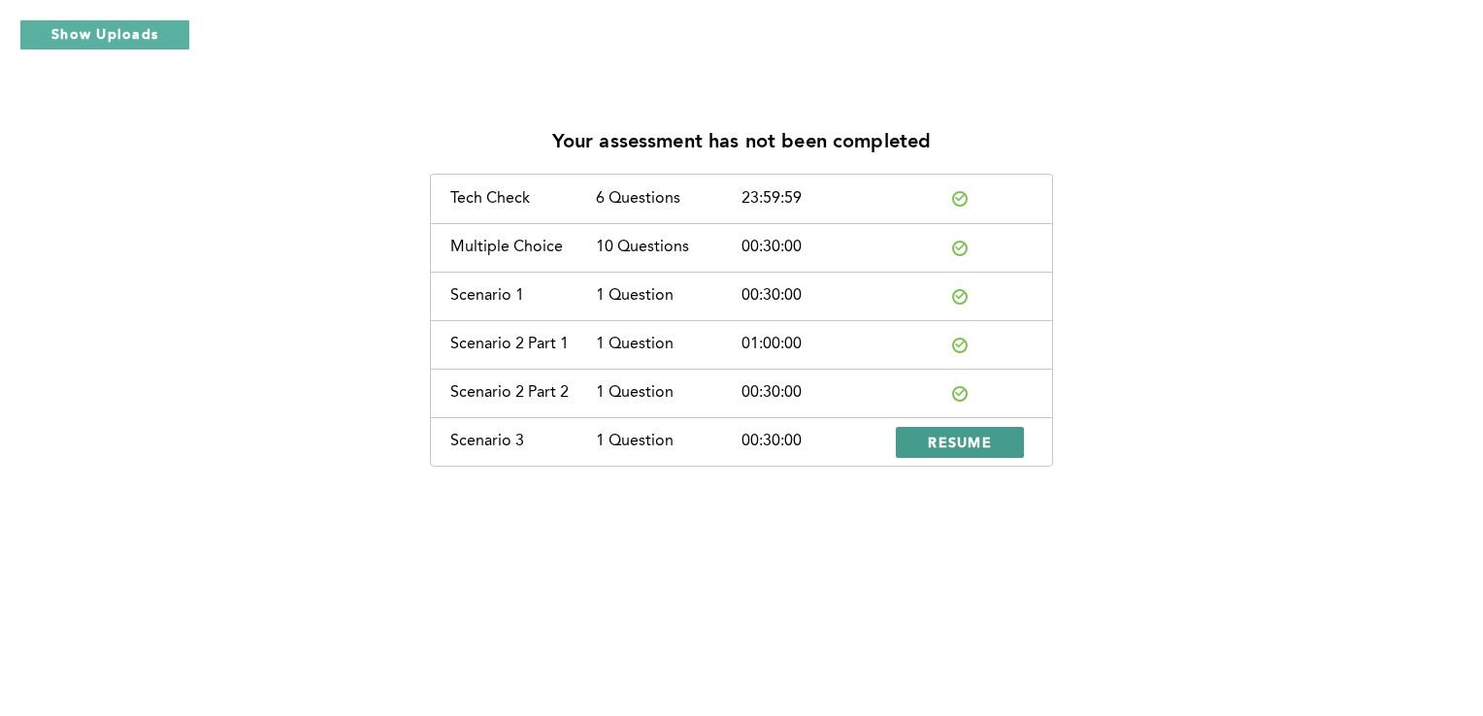
click at [958, 438] on span "RESUME" at bounding box center [960, 442] width 64 height 18
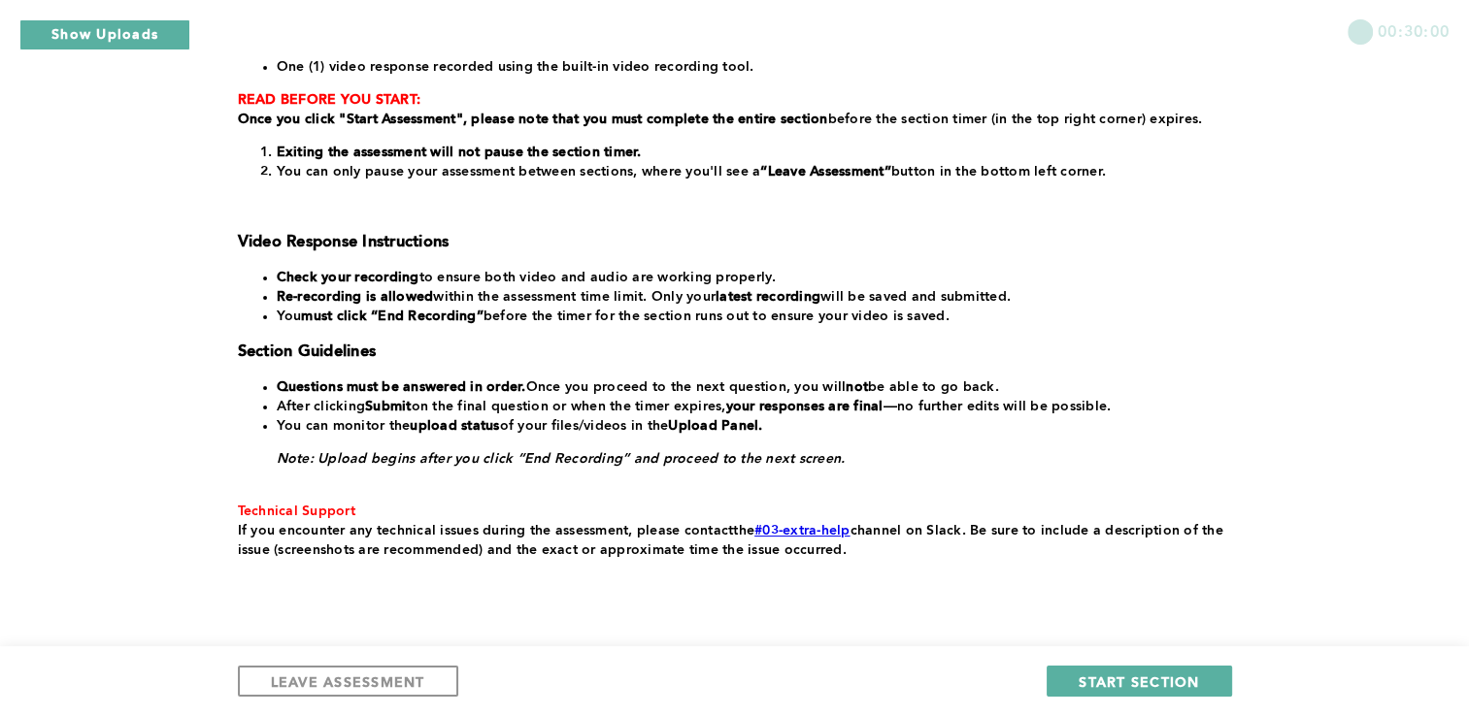
scroll to position [383, 0]
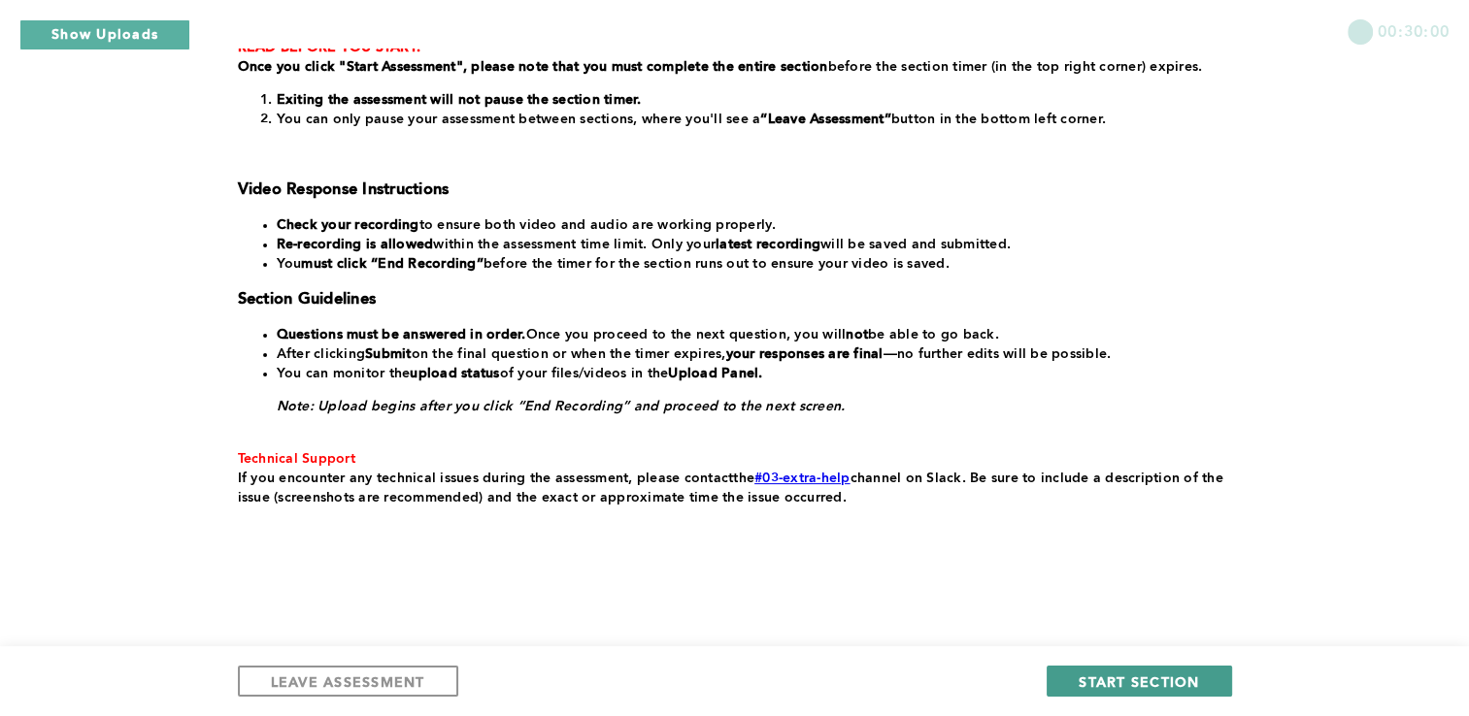
click at [1151, 678] on span "START SECTION" at bounding box center [1138, 682] width 120 height 18
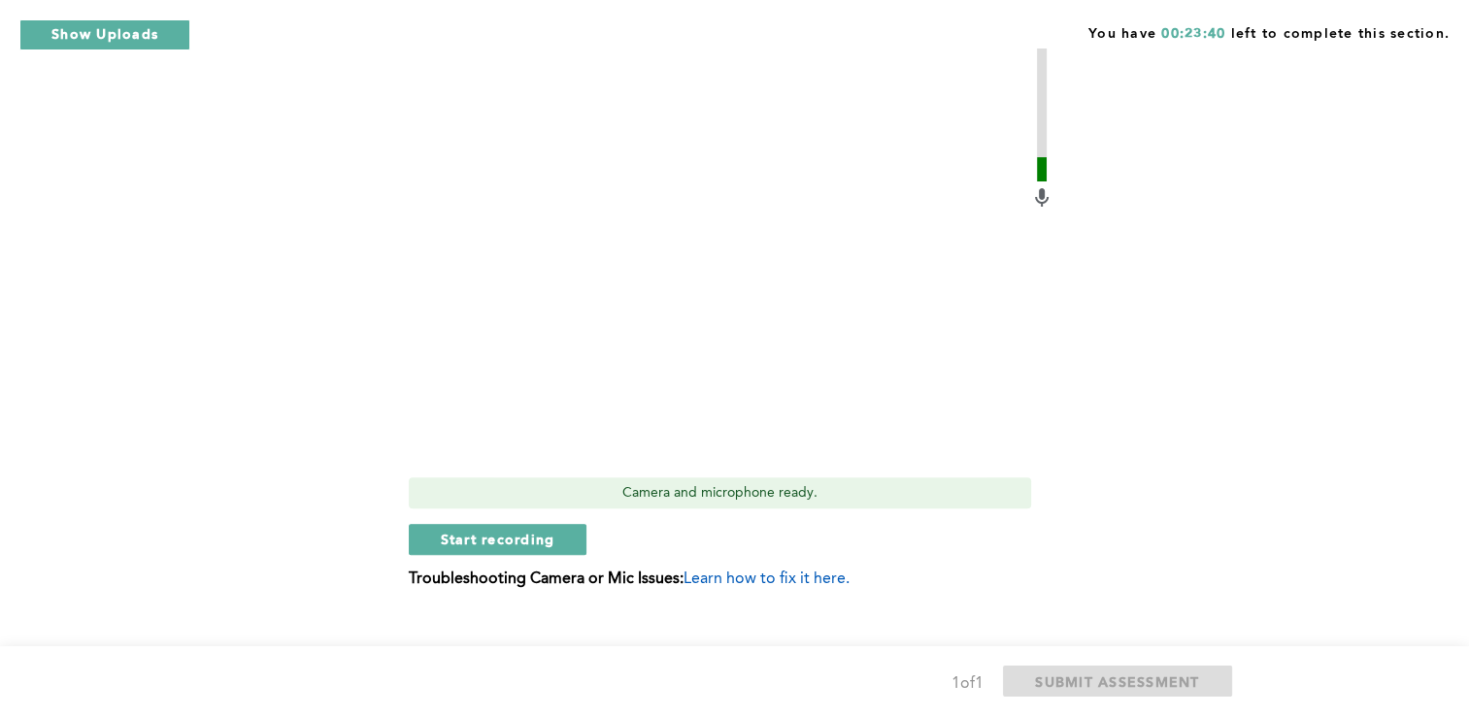
scroll to position [582, 0]
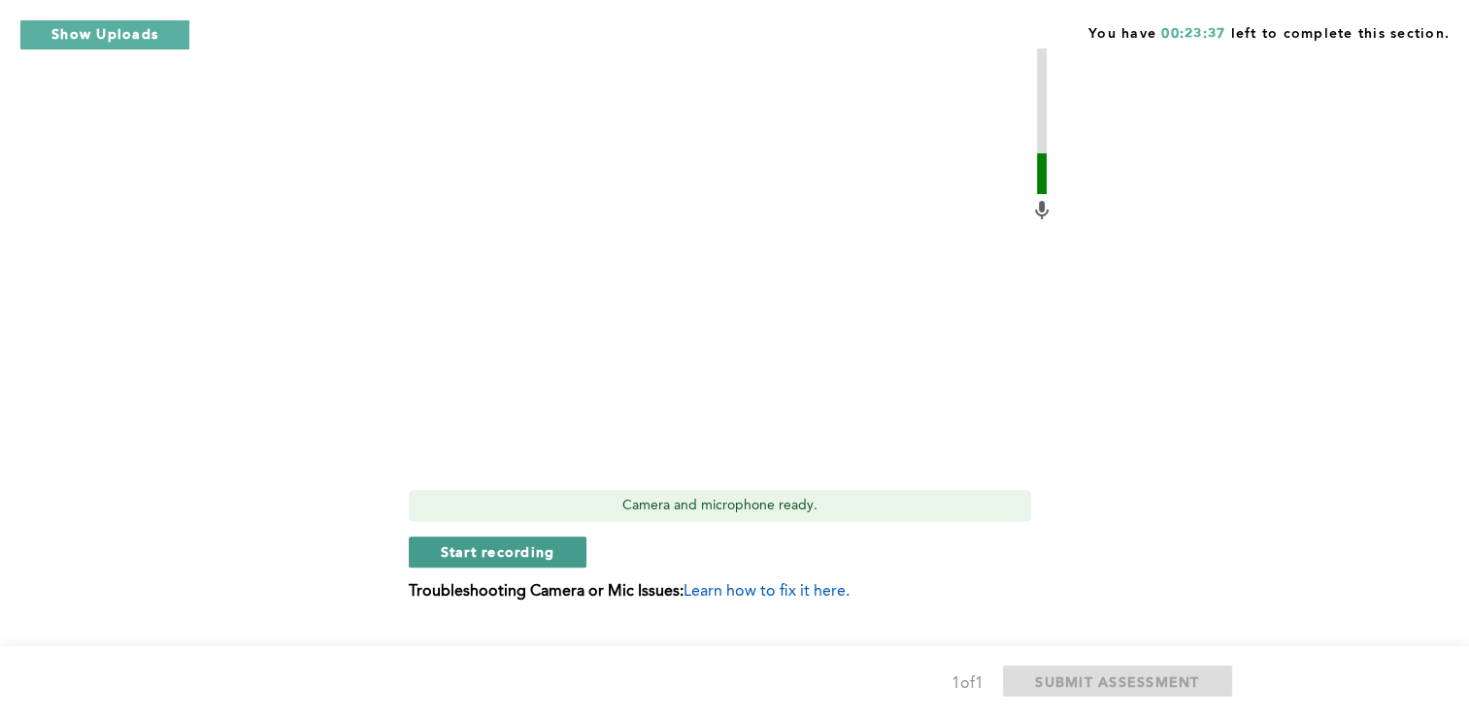
click at [458, 543] on span "Start recording" at bounding box center [498, 552] width 115 height 18
click at [458, 543] on span "Stop recording" at bounding box center [498, 552] width 114 height 18
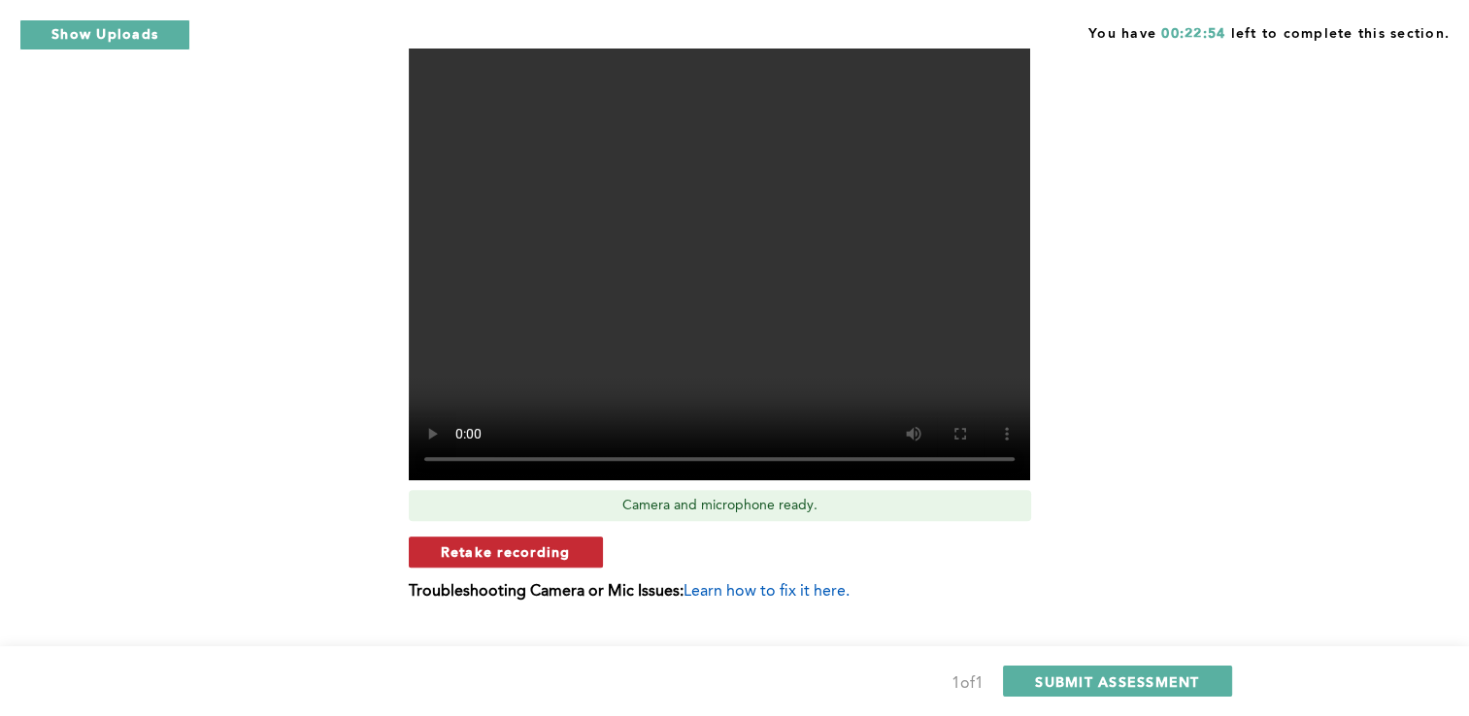
click at [517, 543] on span "Retake recording" at bounding box center [506, 552] width 130 height 18
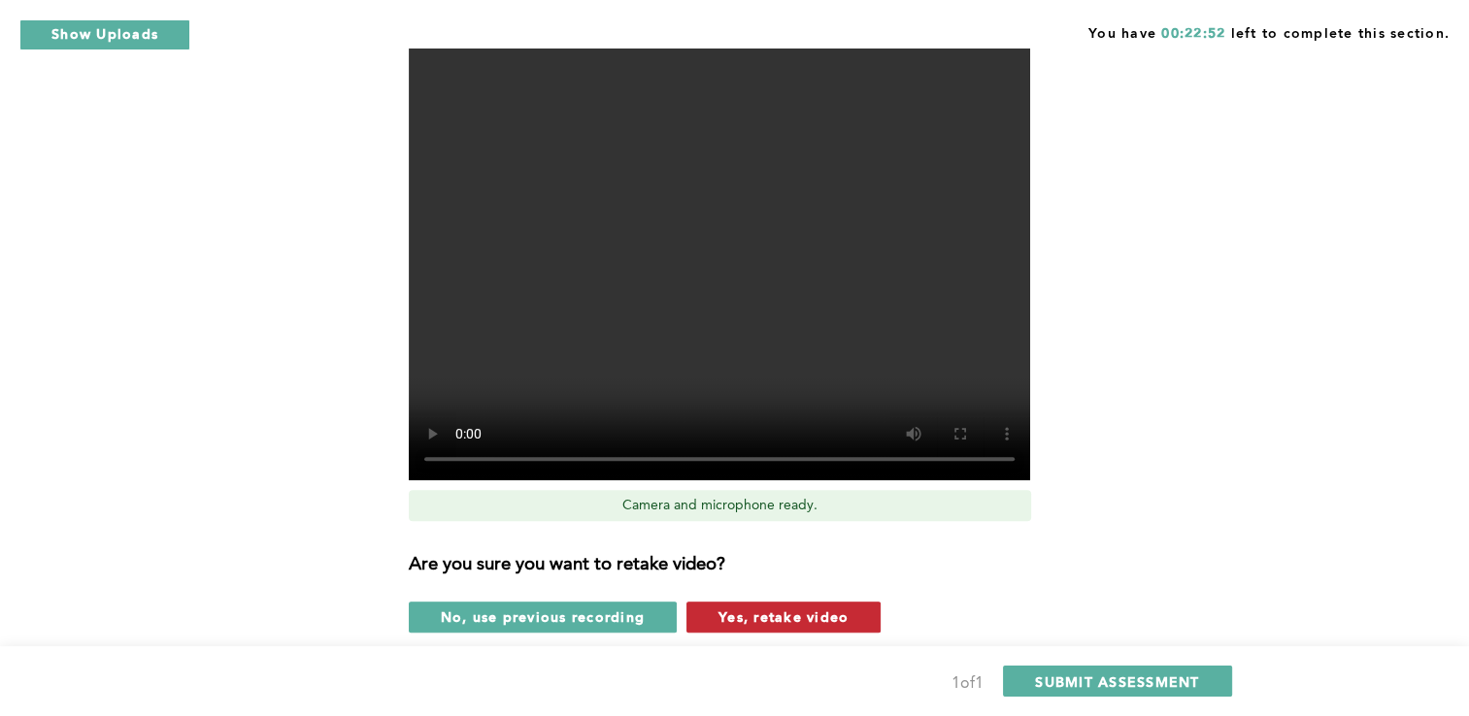
click at [738, 608] on span "Yes, retake video" at bounding box center [783, 617] width 130 height 18
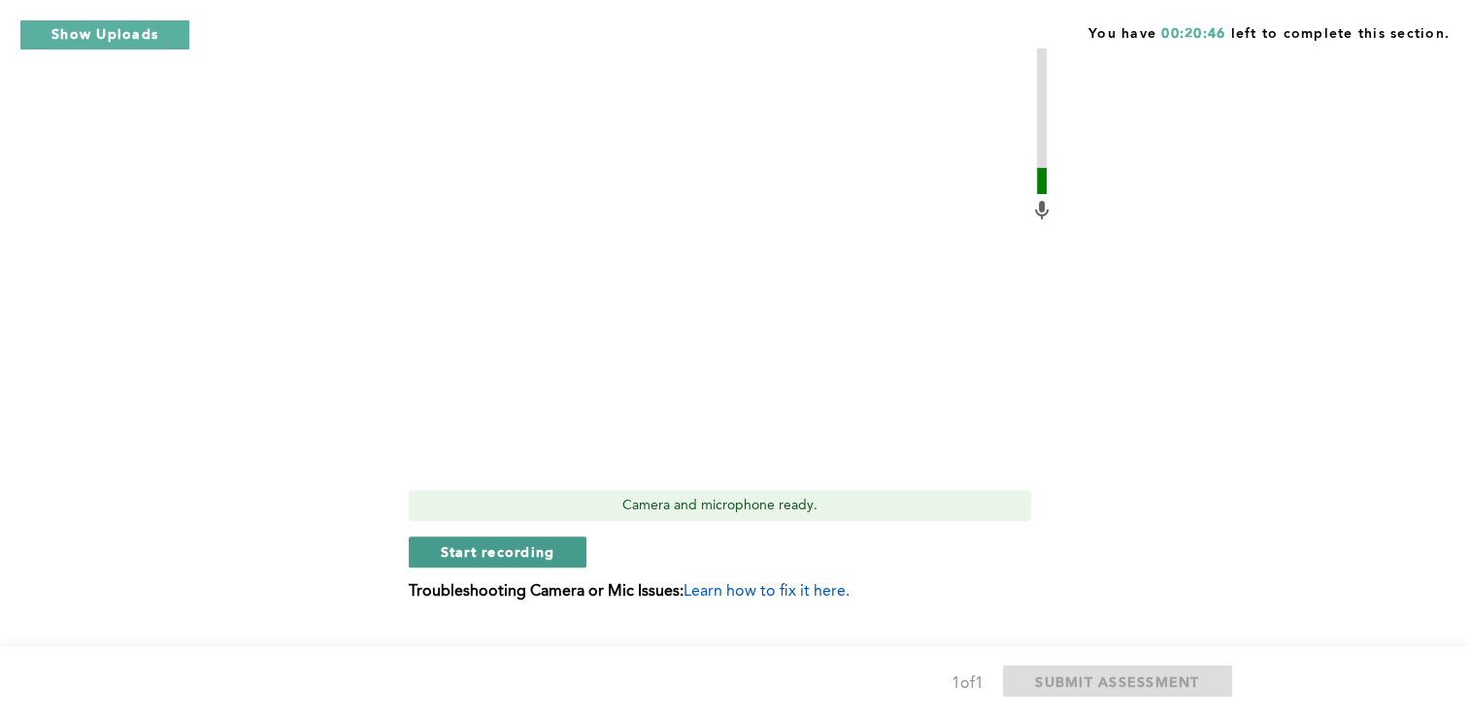
click at [464, 543] on span "Start recording" at bounding box center [498, 552] width 115 height 18
click at [464, 543] on span "Stop recording" at bounding box center [498, 552] width 114 height 18
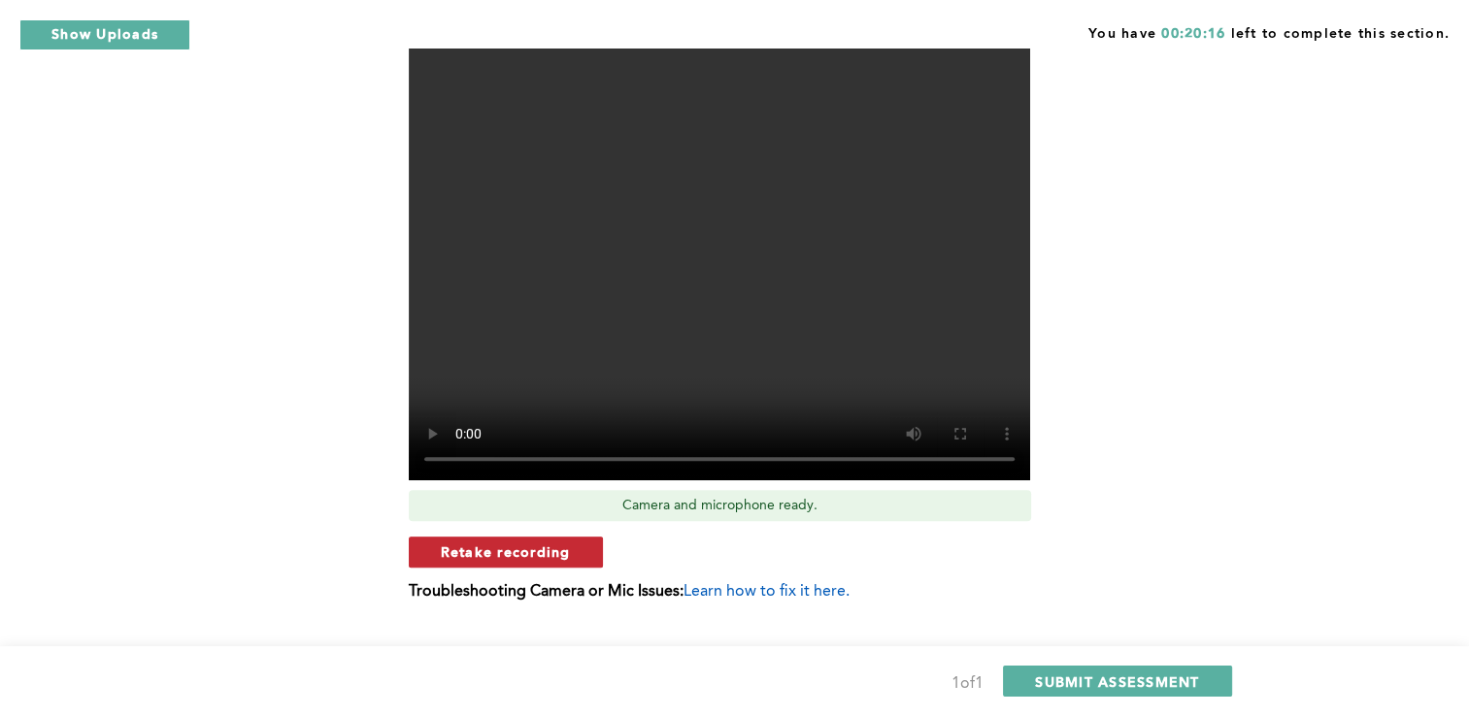
click at [494, 543] on span "Retake recording" at bounding box center [506, 552] width 130 height 18
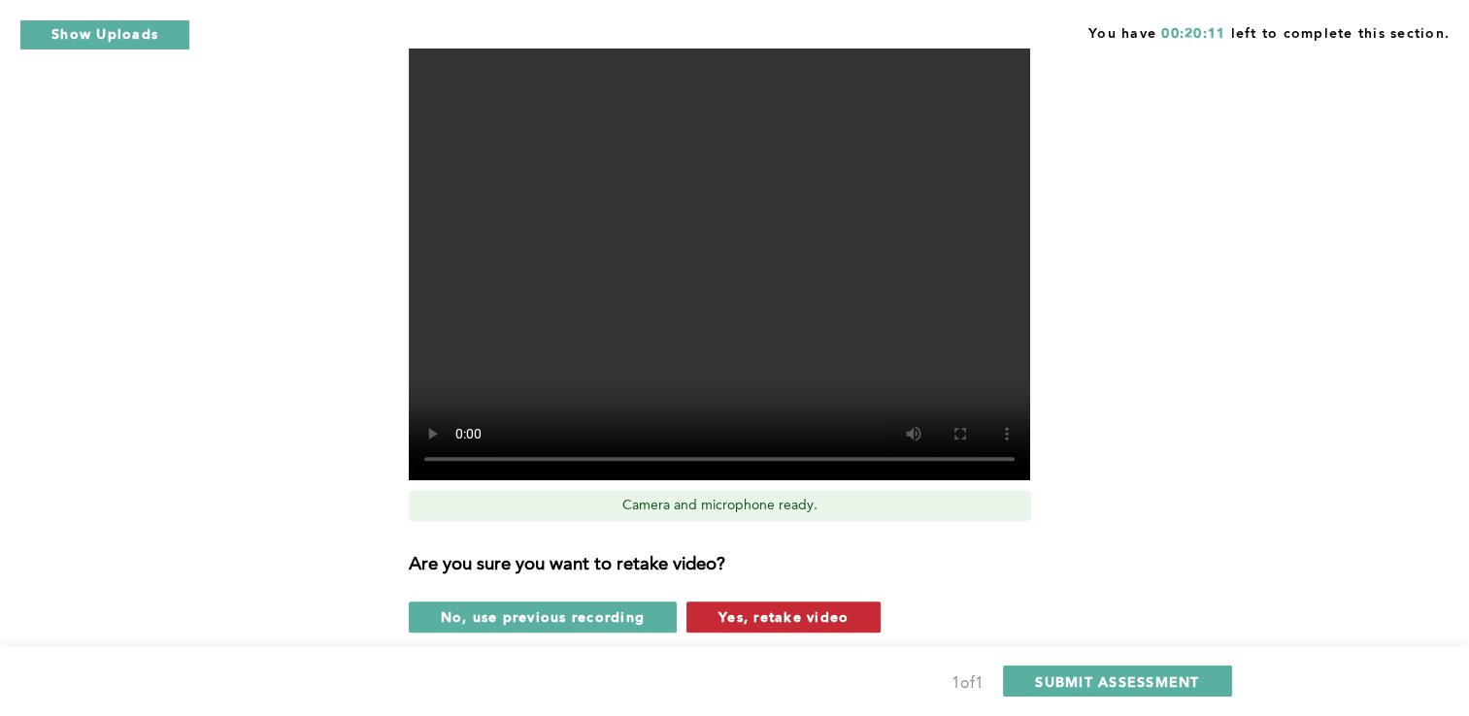
click at [793, 608] on span "Yes, retake video" at bounding box center [783, 617] width 130 height 18
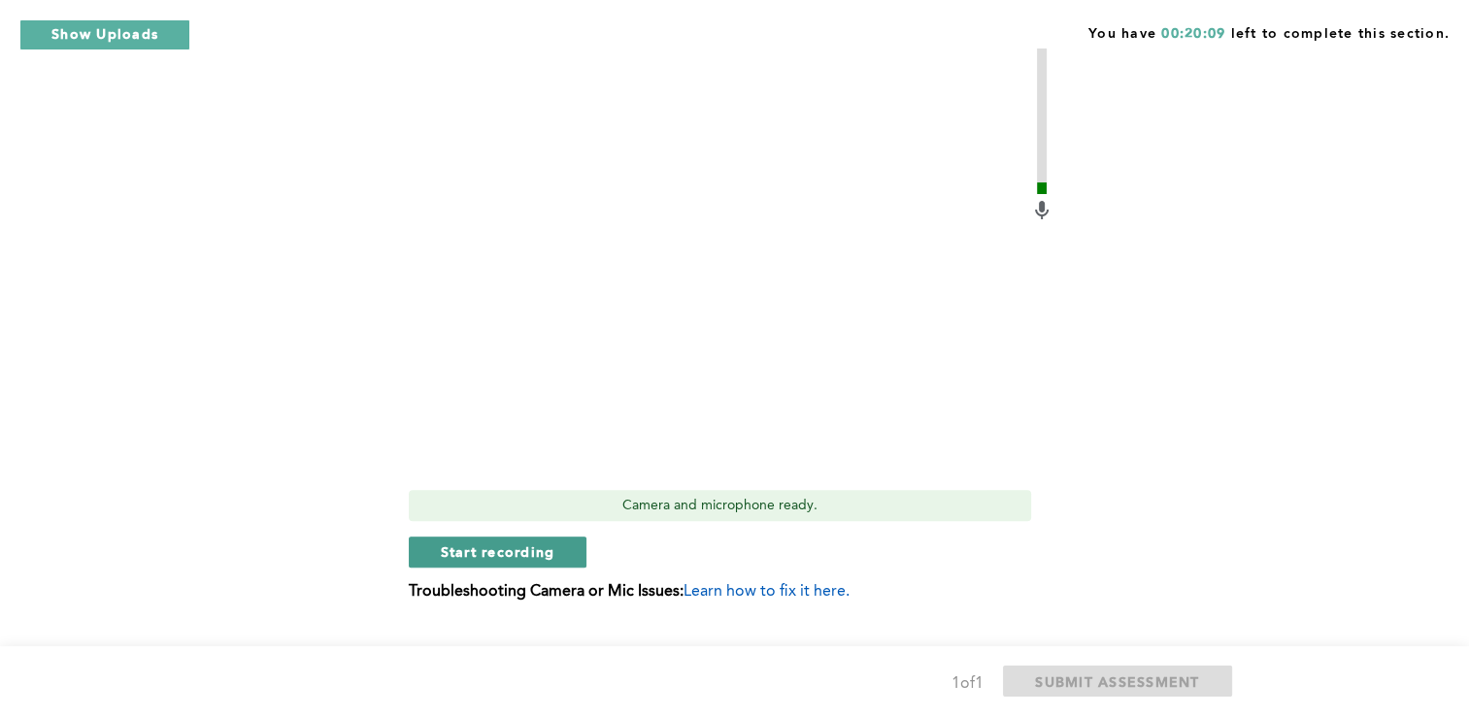
click at [489, 543] on span "Start recording" at bounding box center [498, 552] width 115 height 18
click at [489, 543] on span "Stop recording" at bounding box center [498, 552] width 114 height 18
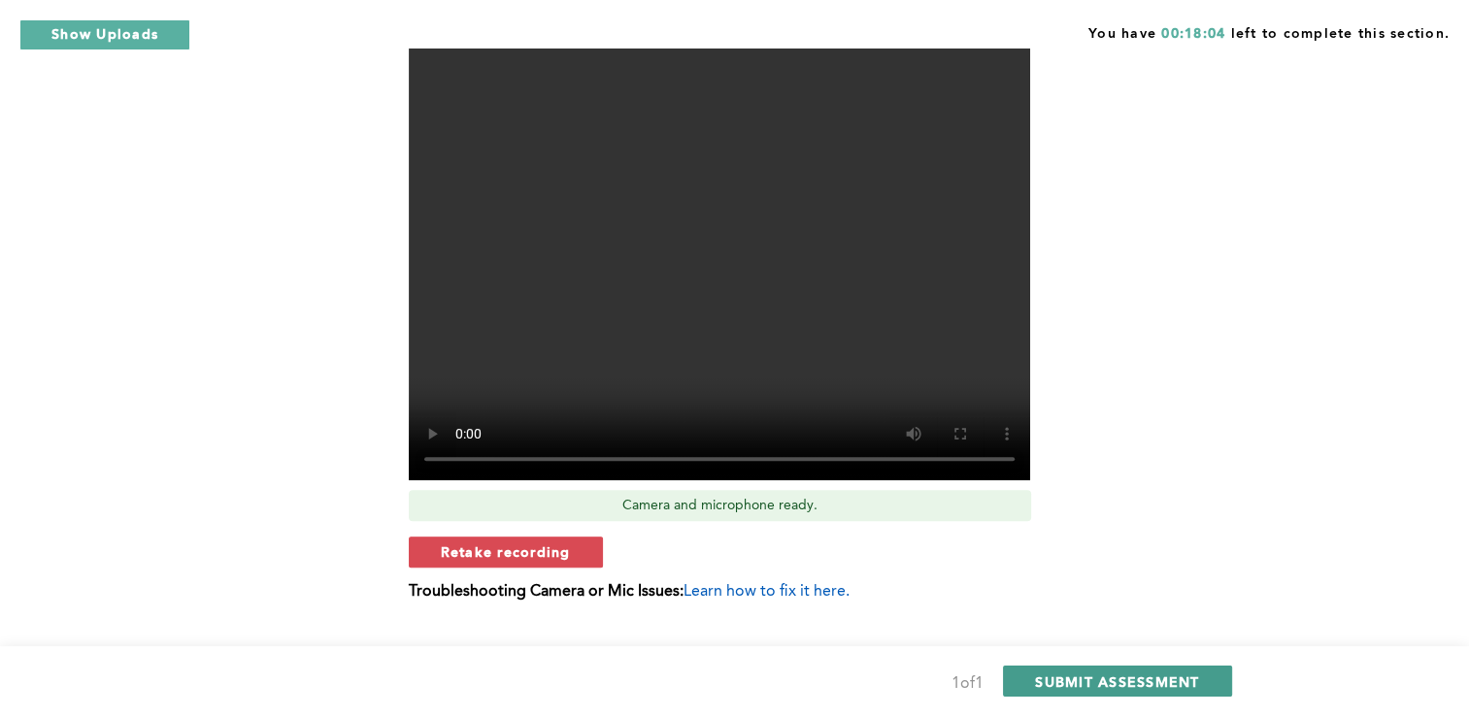
click at [1144, 674] on span "SUBMIT ASSESSMENT" at bounding box center [1117, 682] width 164 height 18
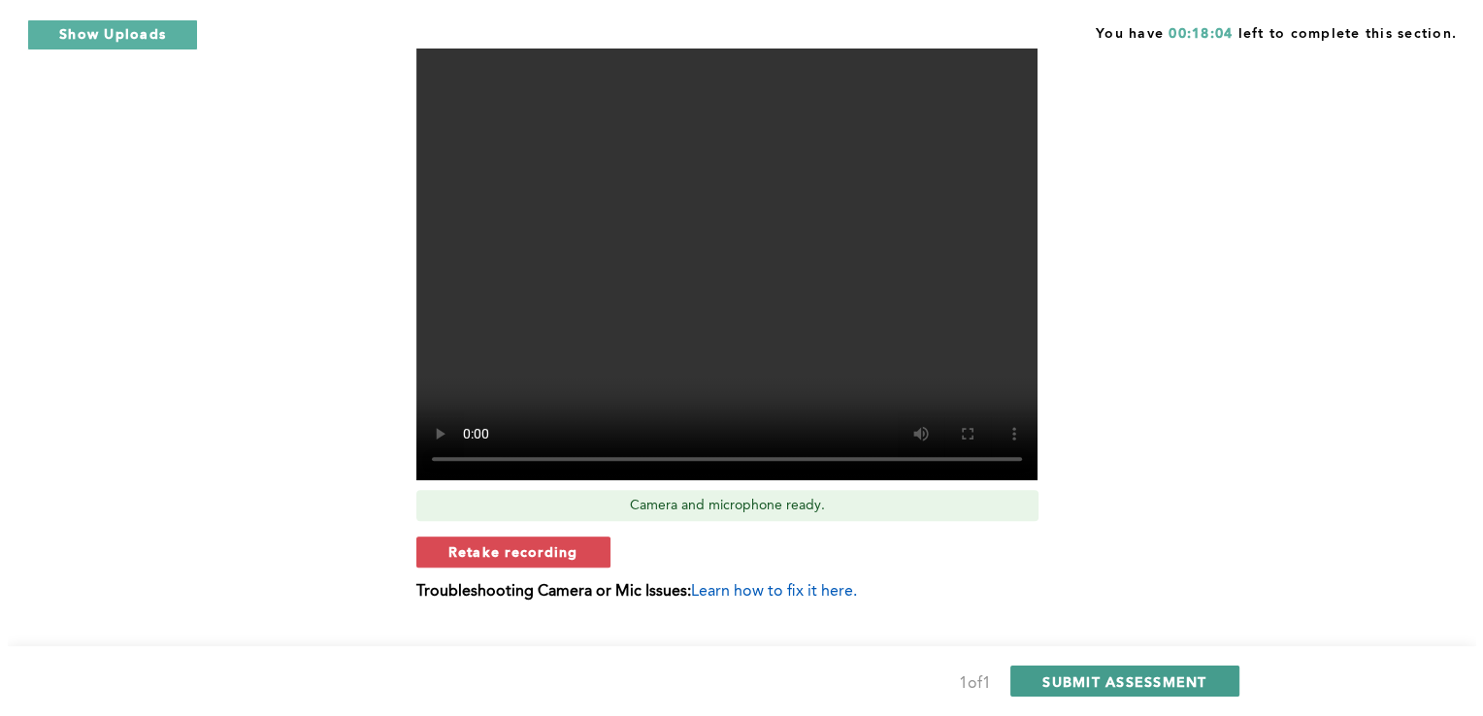
scroll to position [0, 0]
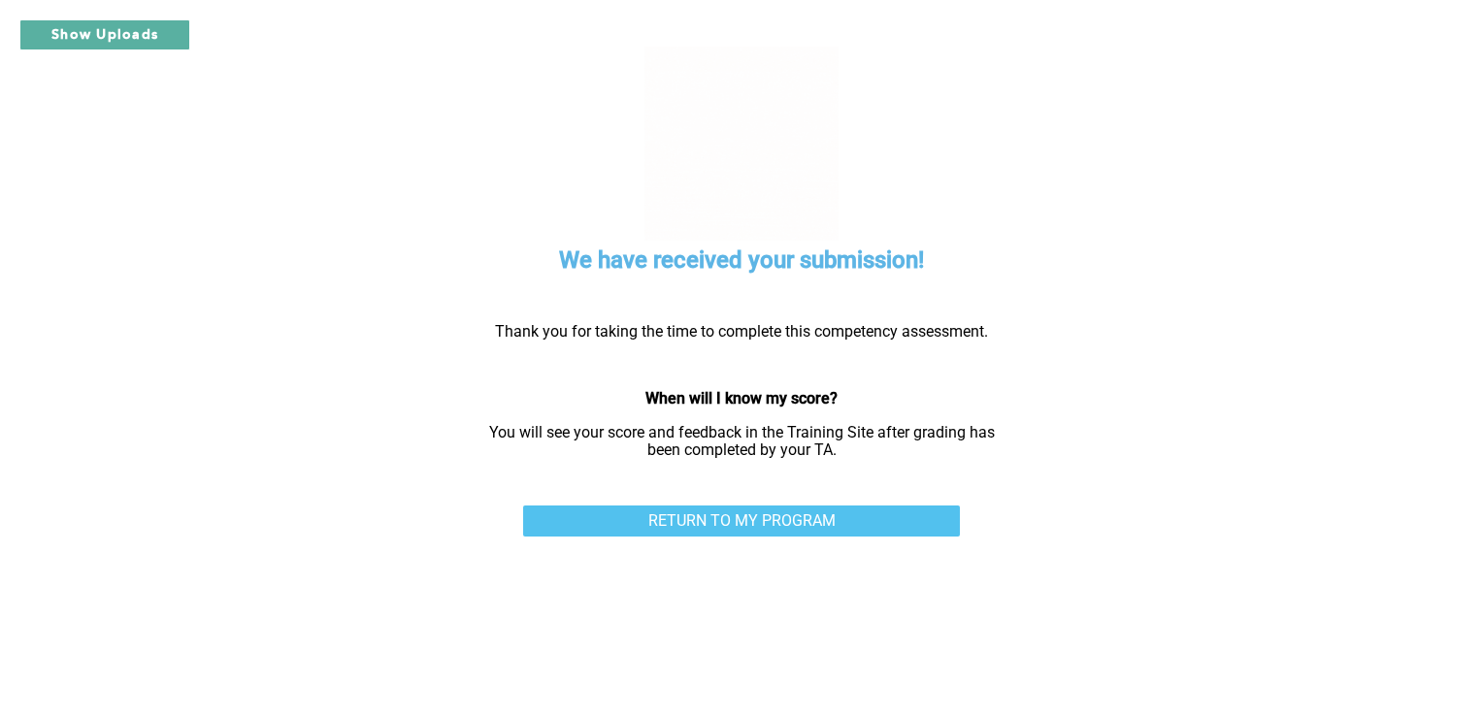
click at [635, 523] on link "RETURN TO MY PROGRAM" at bounding box center [741, 521] width 437 height 31
